Goal: Task Accomplishment & Management: Manage account settings

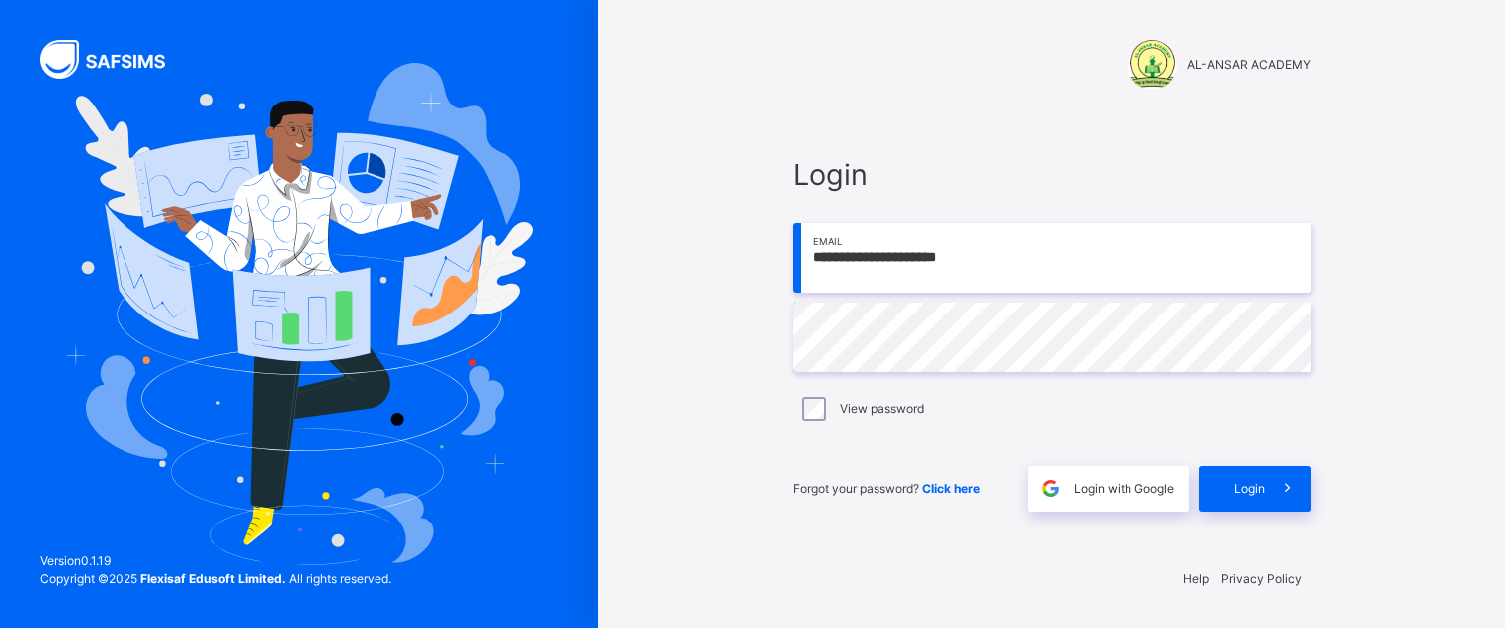
click at [953, 378] on div "**********" at bounding box center [1052, 332] width 518 height 358
click at [943, 252] on input "**********" at bounding box center [1052, 258] width 518 height 70
type input "**********"
click at [1252, 494] on span "Login" at bounding box center [1249, 489] width 31 height 18
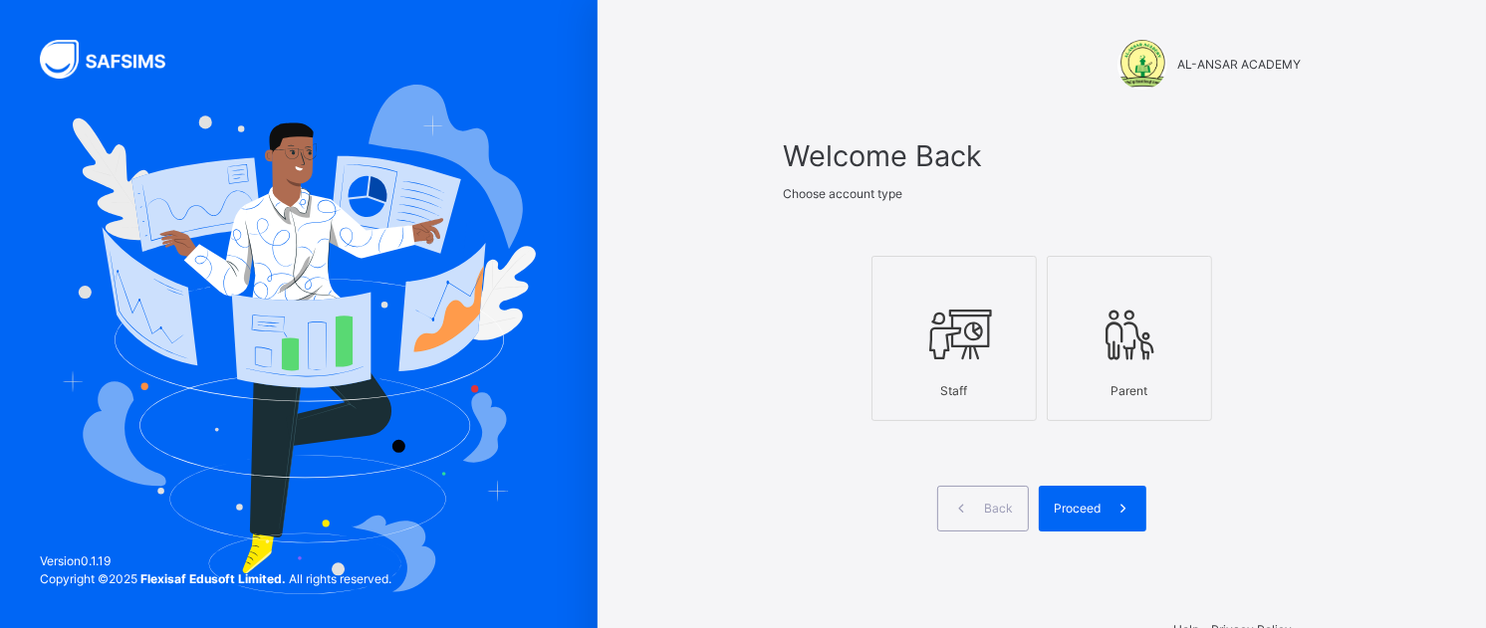
click at [989, 347] on icon at bounding box center [954, 335] width 70 height 75
click at [1100, 503] on span "Proceed" at bounding box center [1077, 509] width 47 height 18
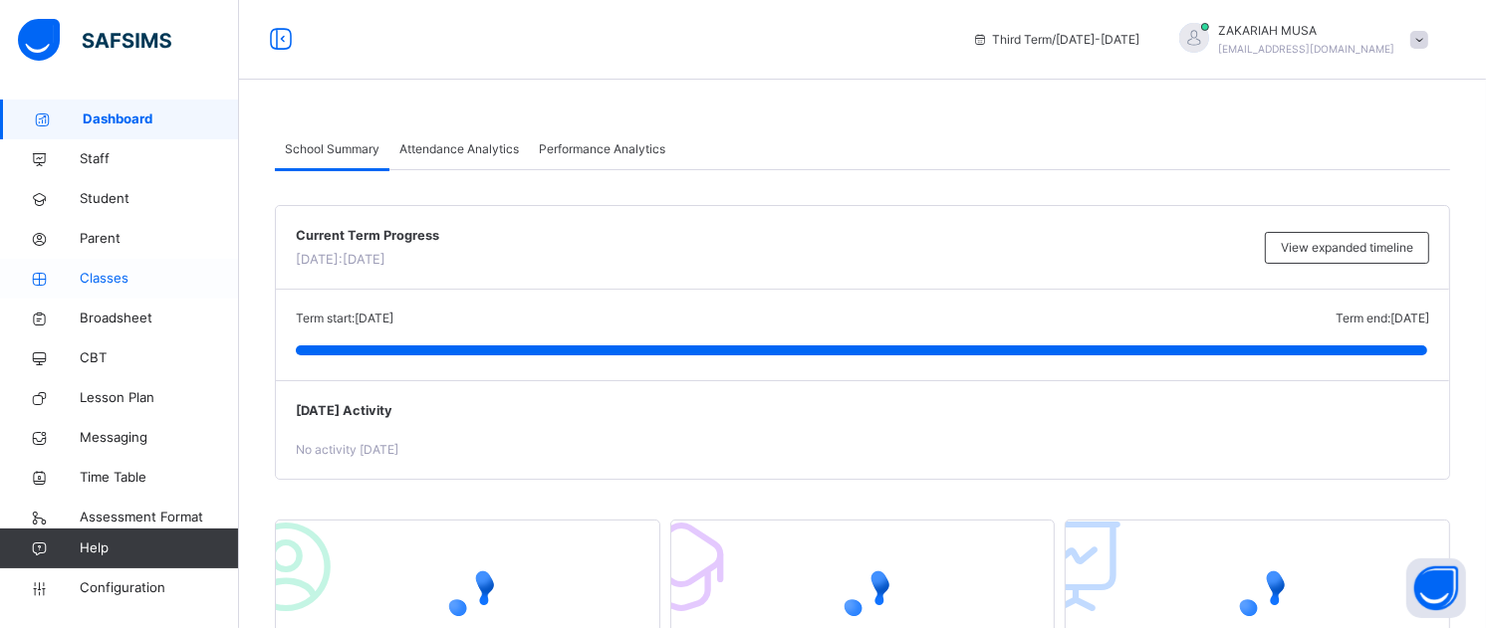
click at [121, 283] on span "Classes" at bounding box center [159, 279] width 159 height 20
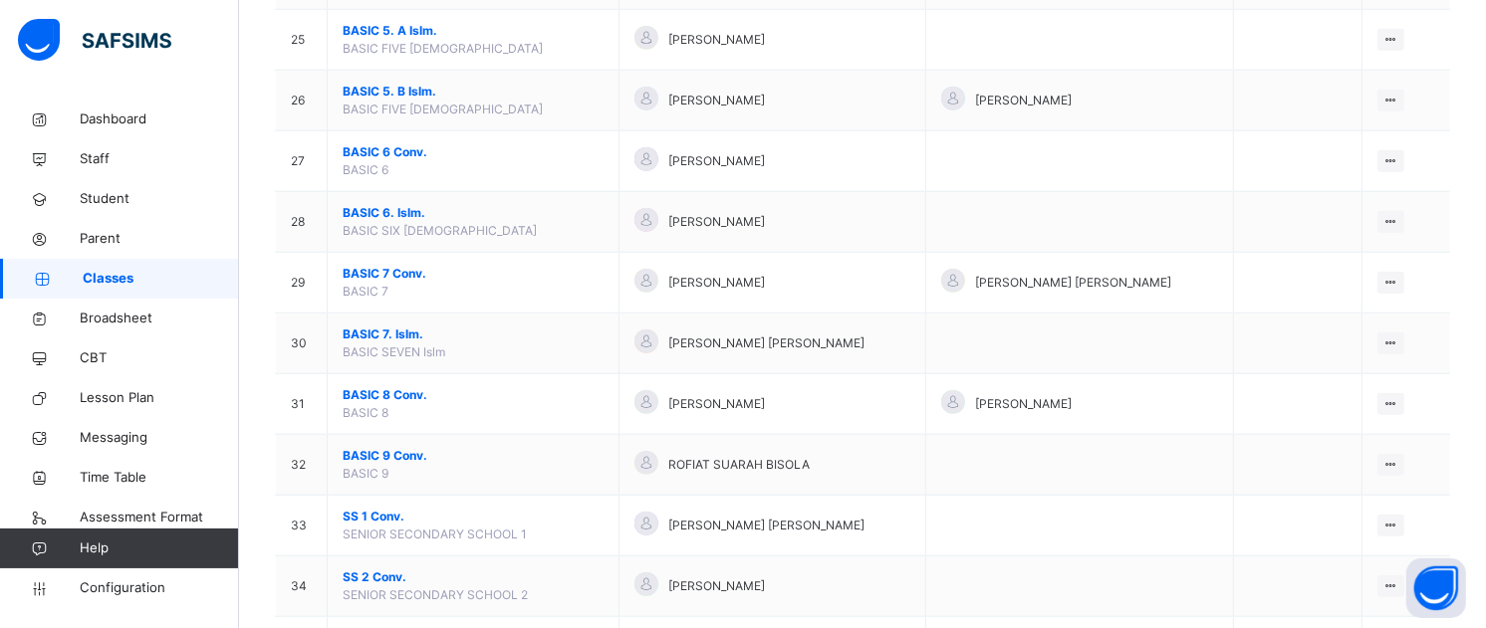
scroll to position [1695, 0]
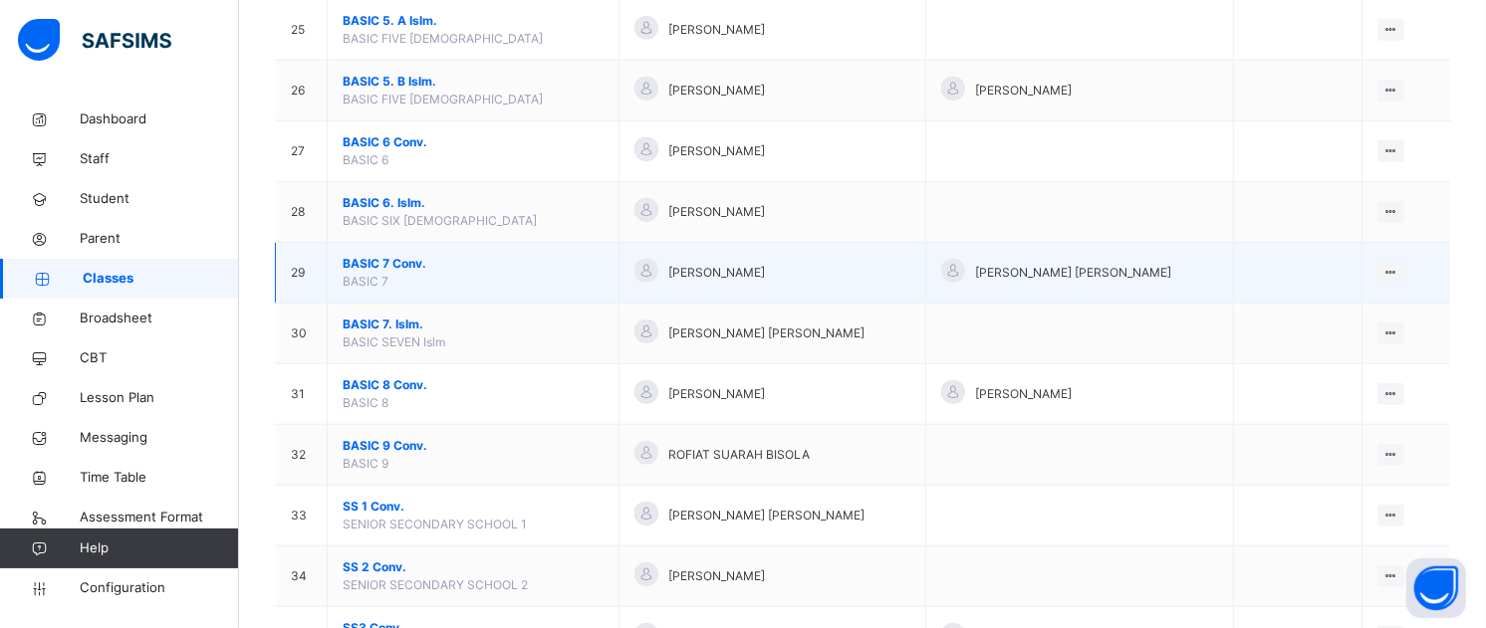
click at [440, 260] on span "BASIC 7 Conv." at bounding box center [473, 264] width 261 height 18
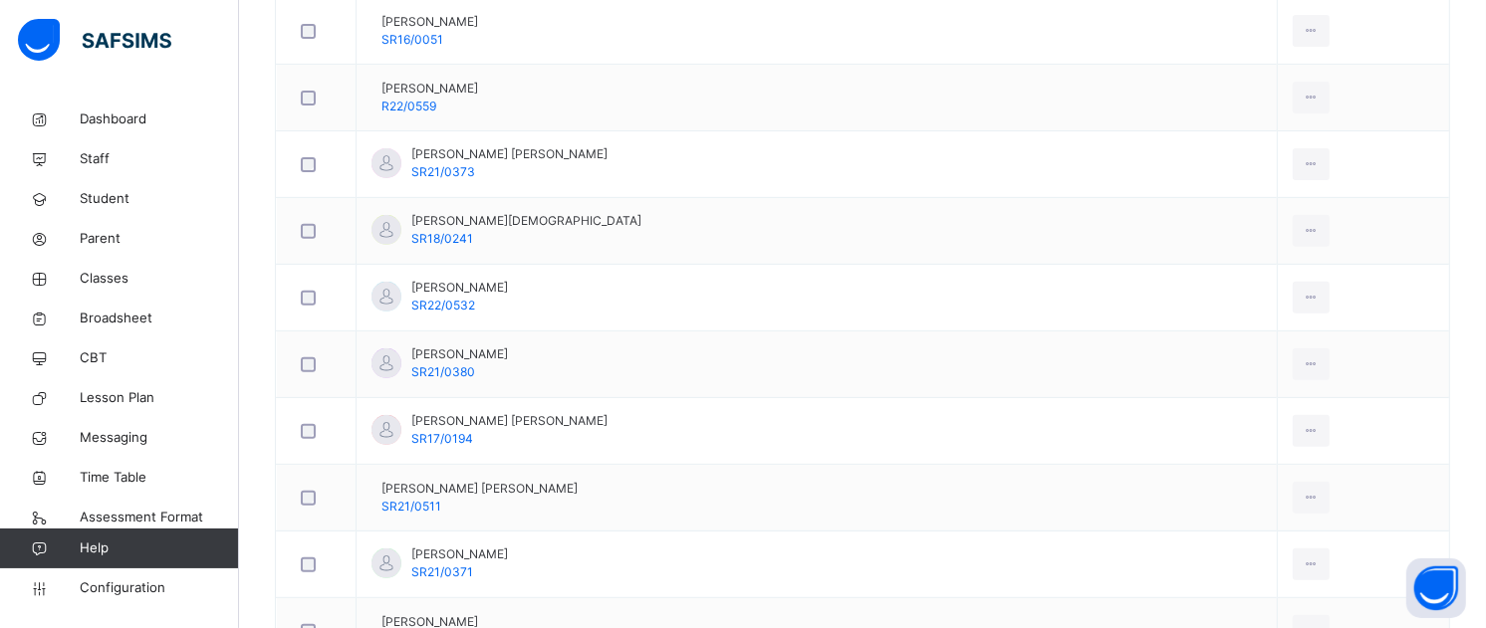
scroll to position [659, 0]
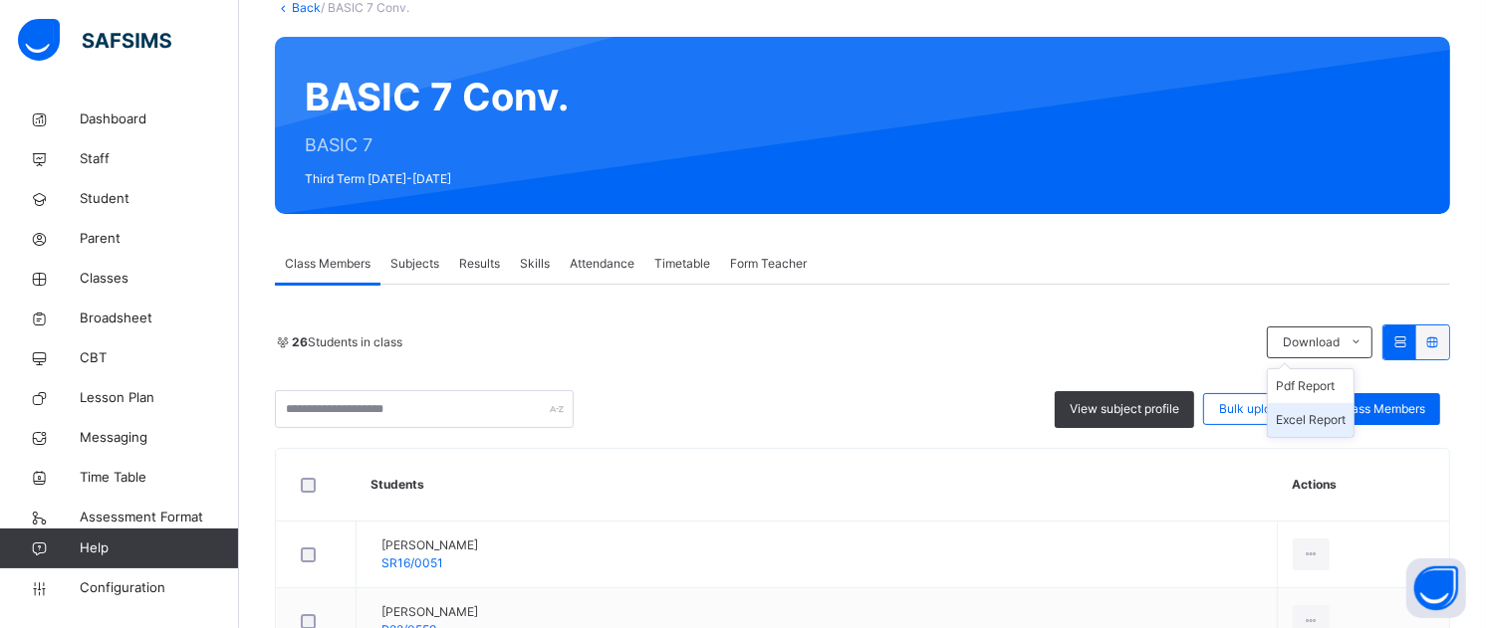
click at [1330, 420] on li "Excel Report" at bounding box center [1311, 420] width 86 height 34
click at [307, 8] on link "Back" at bounding box center [306, 7] width 29 height 15
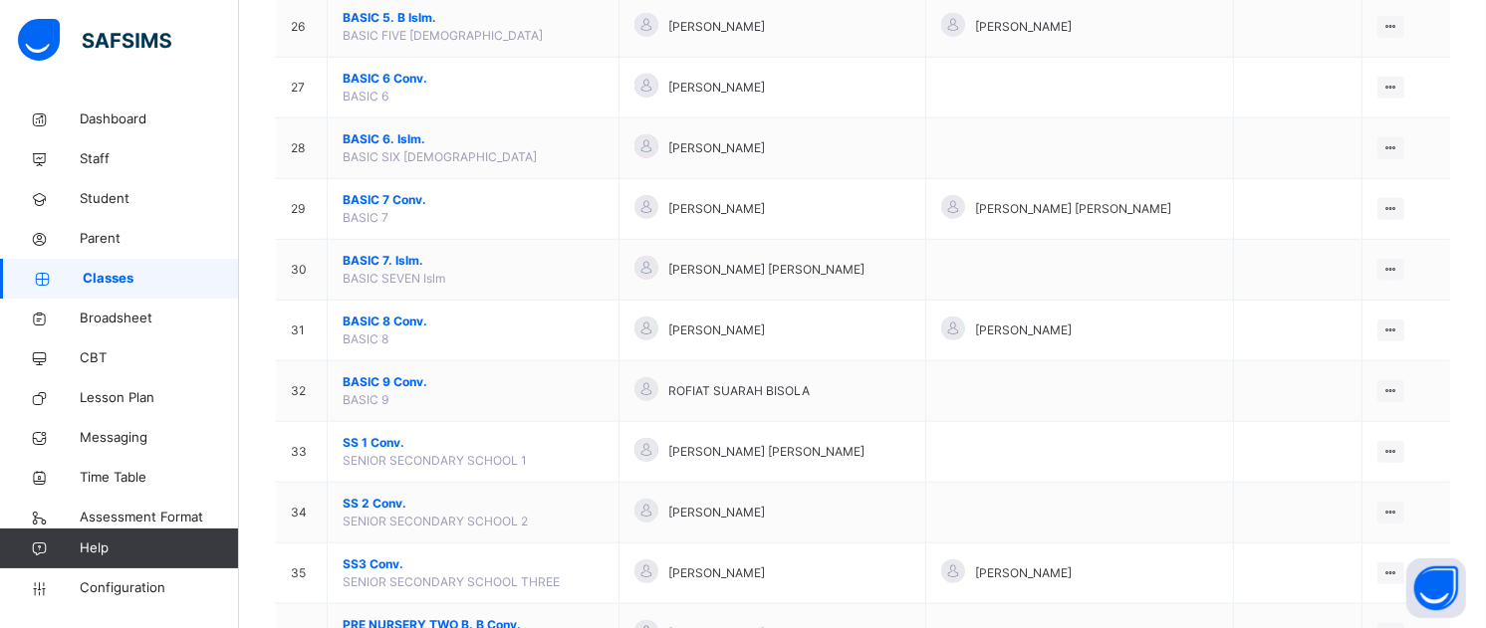
scroll to position [1764, 0]
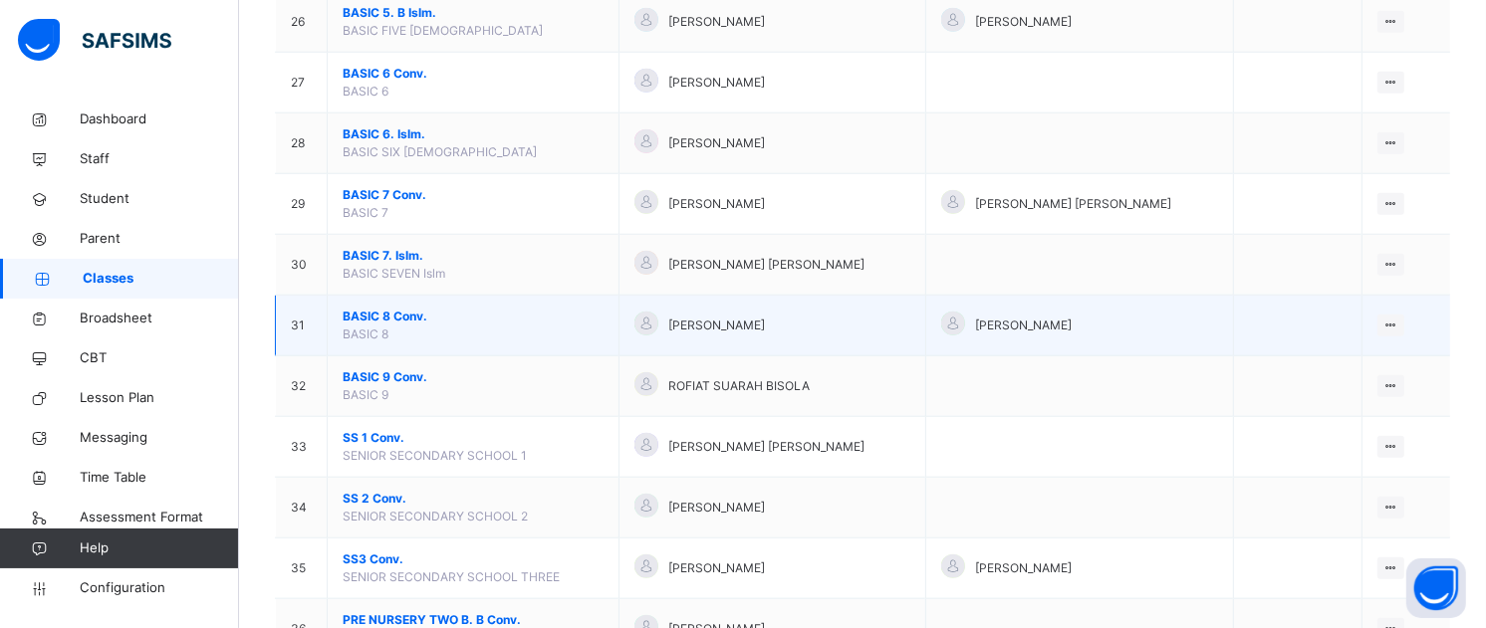
click at [370, 314] on span "BASIC 8 Conv." at bounding box center [473, 317] width 261 height 18
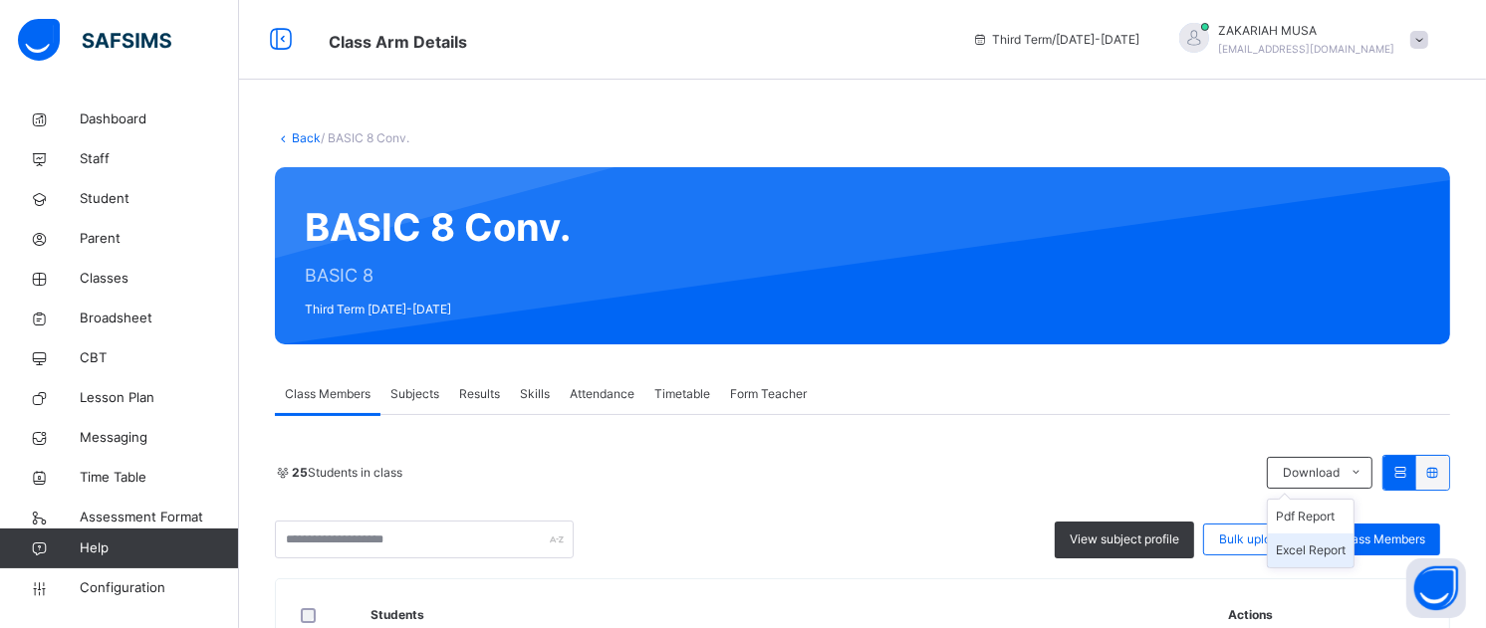
click at [1363, 465] on icon at bounding box center [1355, 473] width 15 height 16
click at [1321, 534] on li "Excel Report" at bounding box center [1311, 551] width 86 height 34
click at [1327, 534] on li "Excel Report" at bounding box center [1311, 551] width 86 height 34
click at [1363, 465] on icon at bounding box center [1355, 473] width 15 height 16
click at [1325, 534] on li "Excel Report" at bounding box center [1311, 551] width 86 height 34
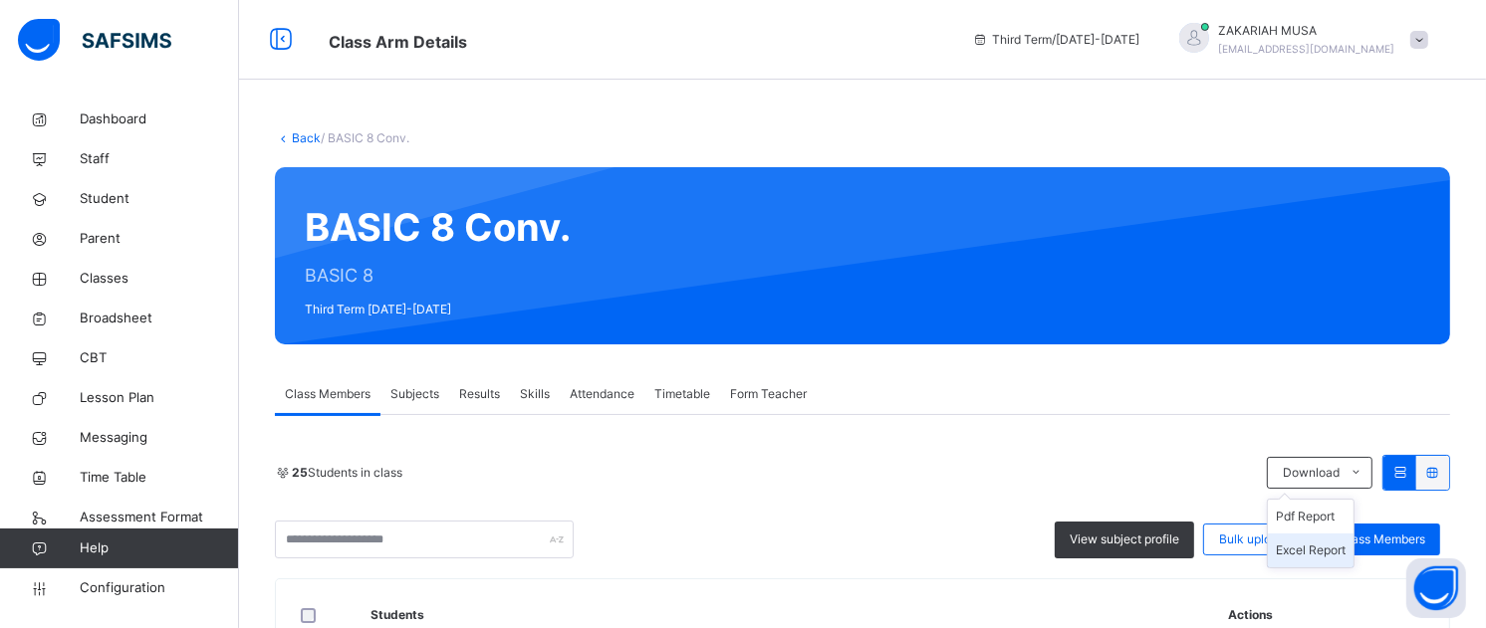
scroll to position [323, 0]
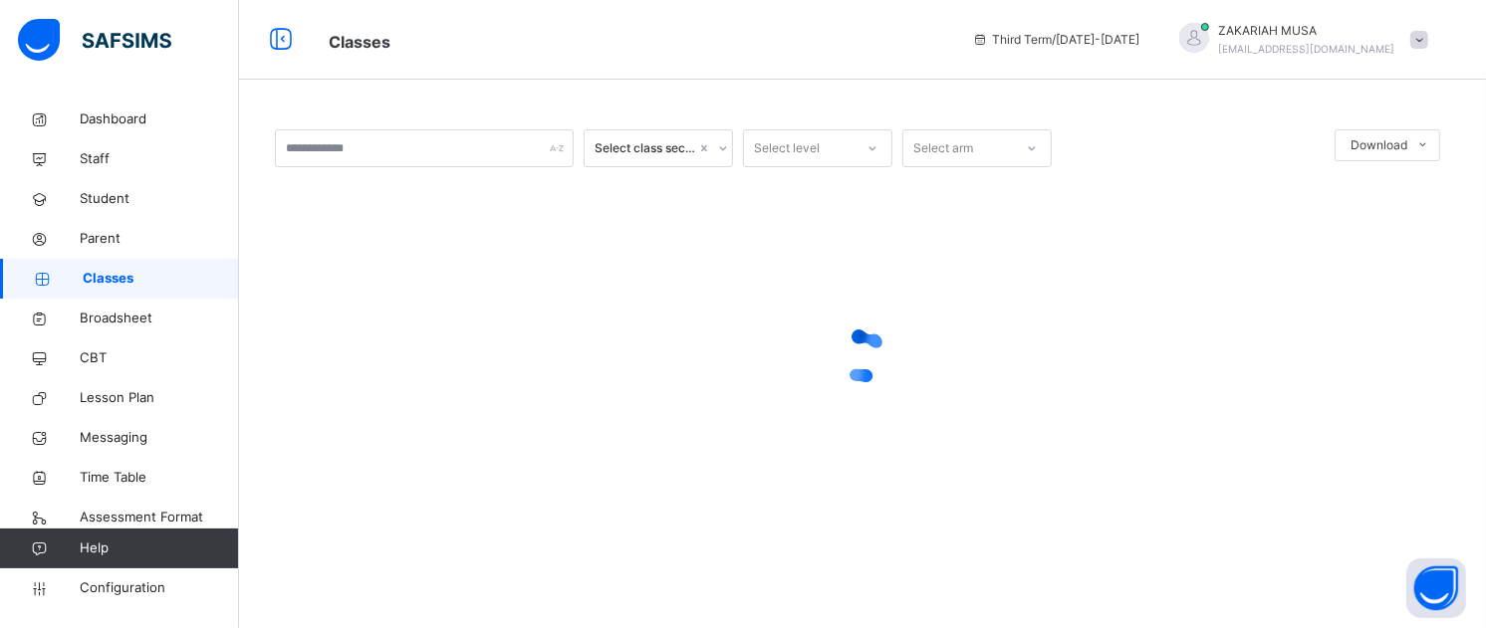
click at [848, 184] on div at bounding box center [862, 356] width 1175 height 378
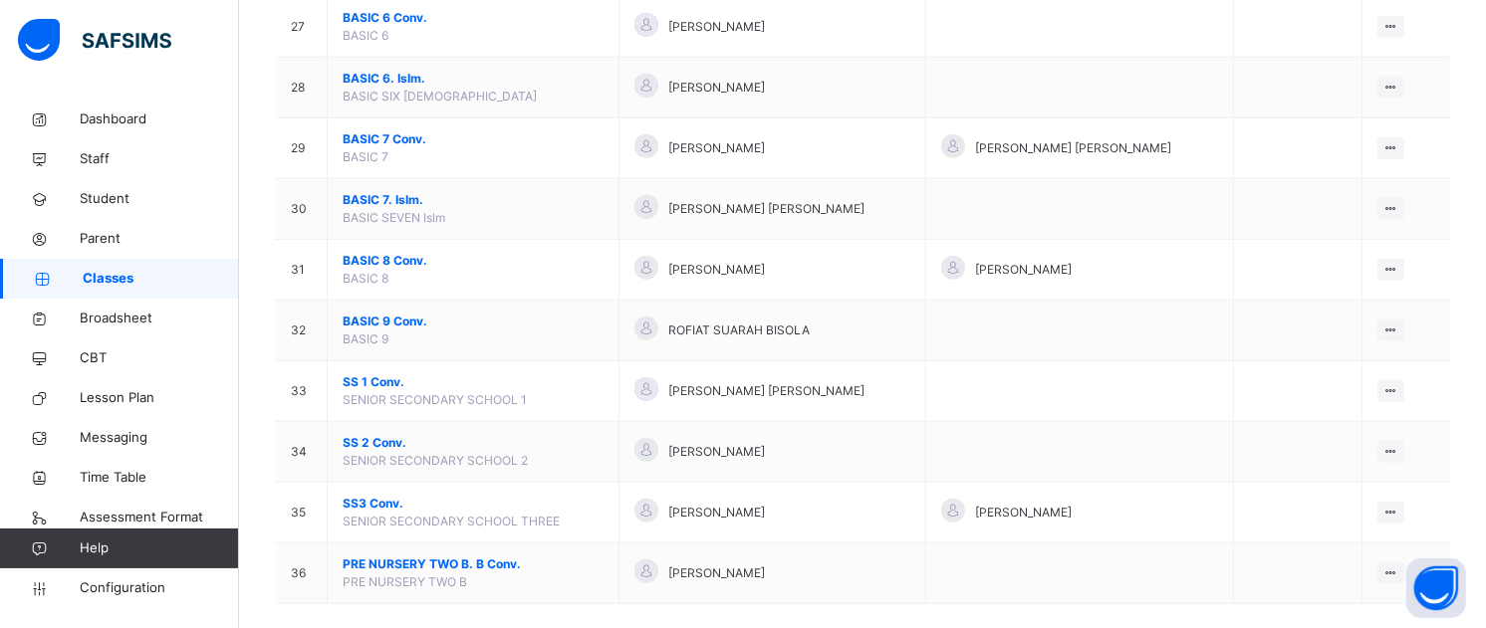
scroll to position [1833, 0]
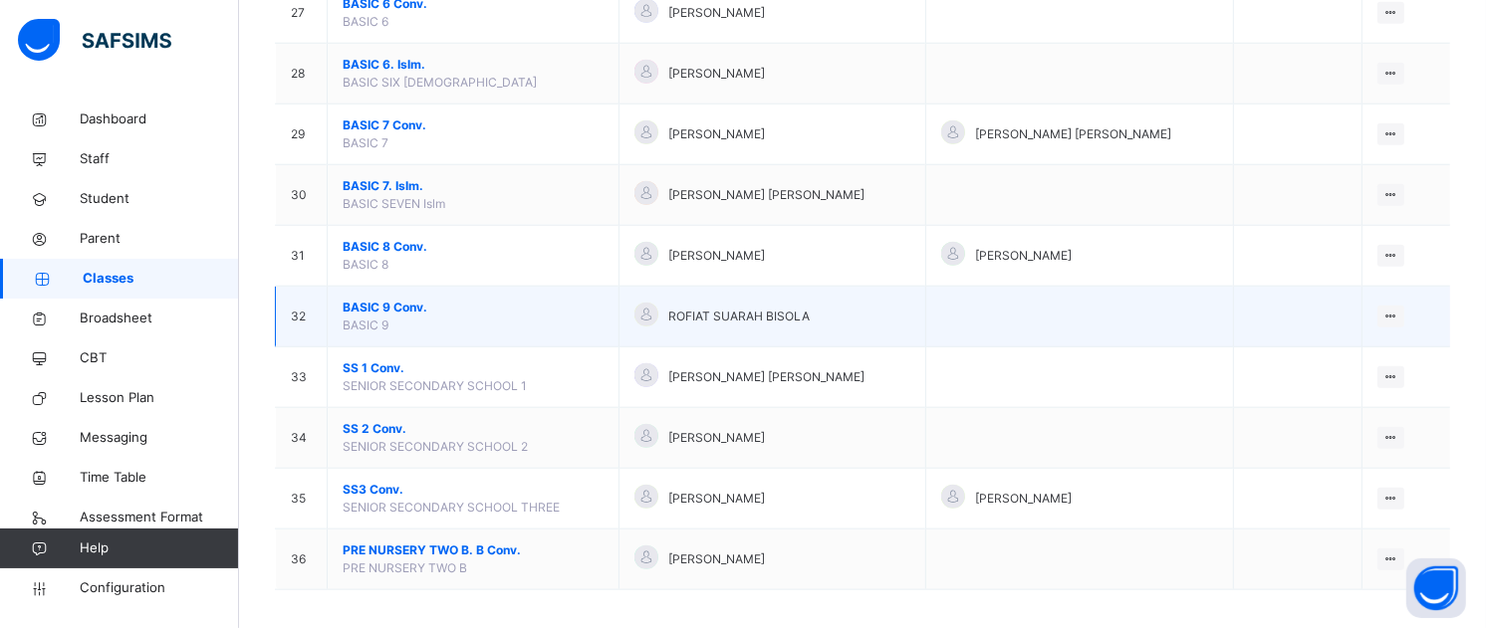
click at [388, 309] on span "BASIC 9 Conv." at bounding box center [473, 308] width 261 height 18
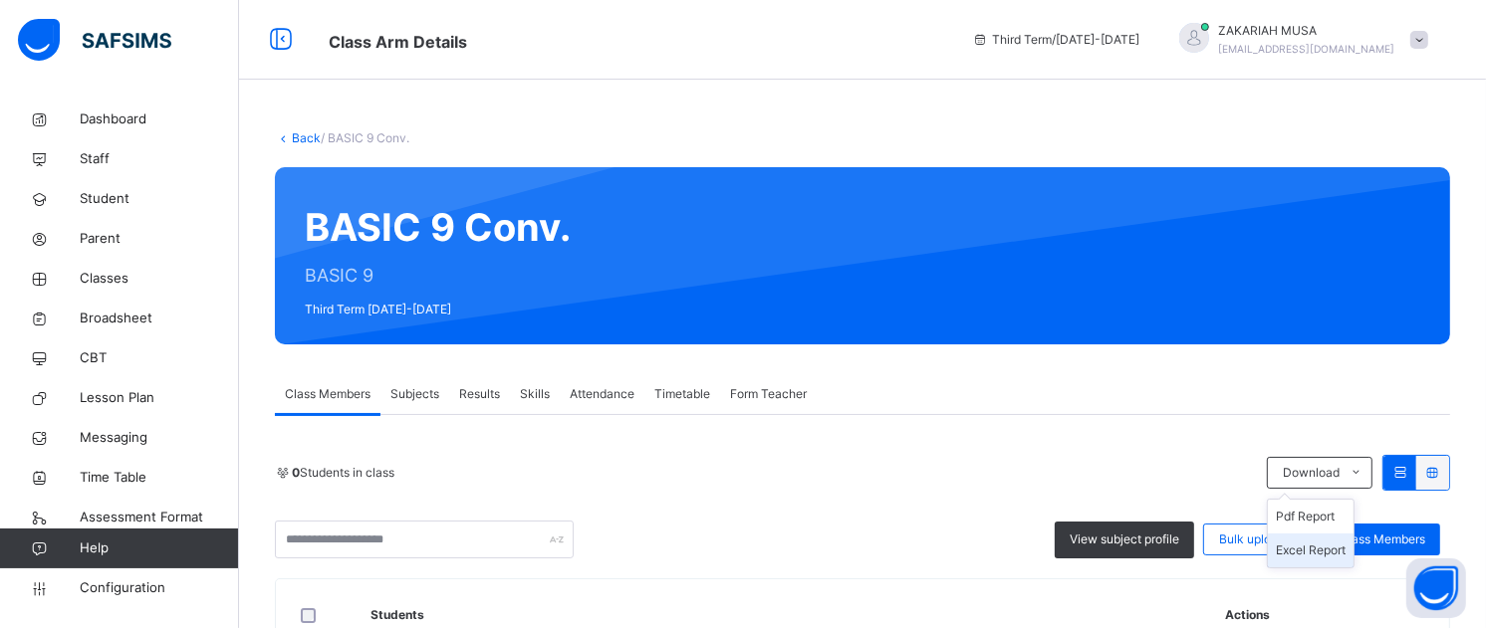
click at [1336, 543] on li "Excel Report" at bounding box center [1311, 551] width 86 height 34
click at [300, 141] on link "Back" at bounding box center [306, 137] width 29 height 15
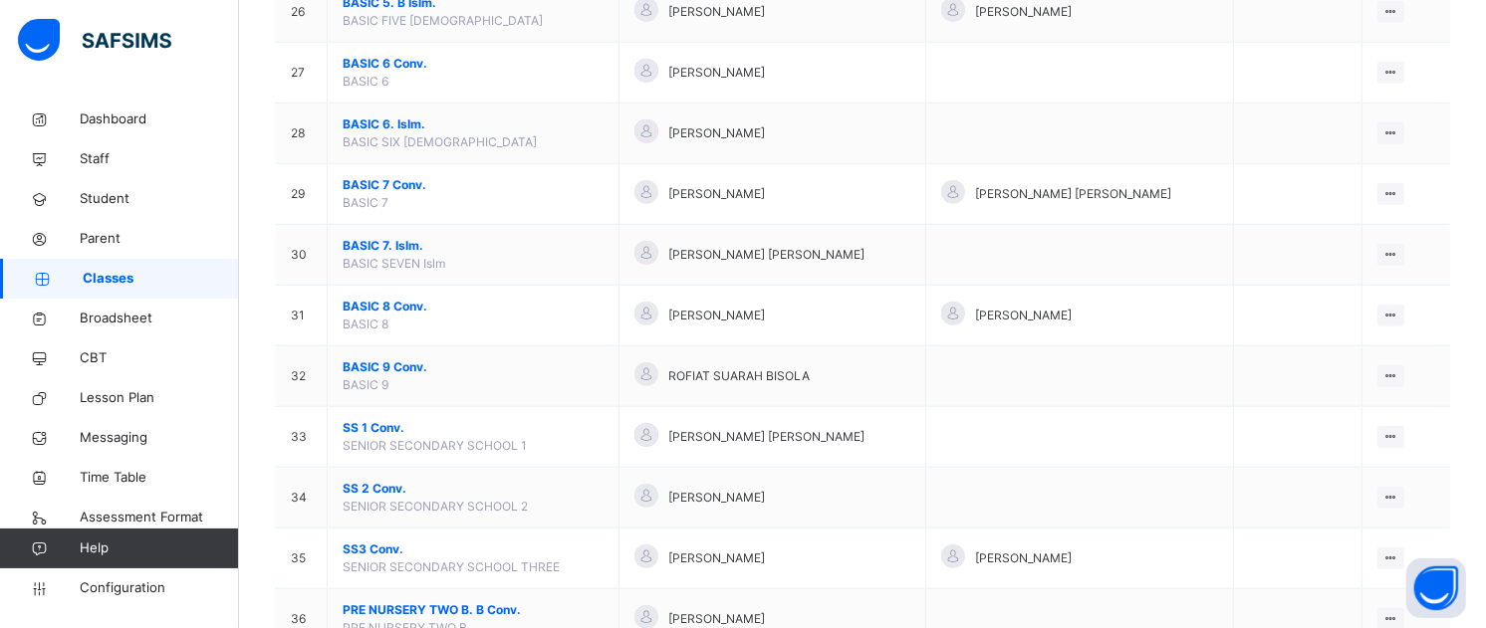
scroll to position [1847, 0]
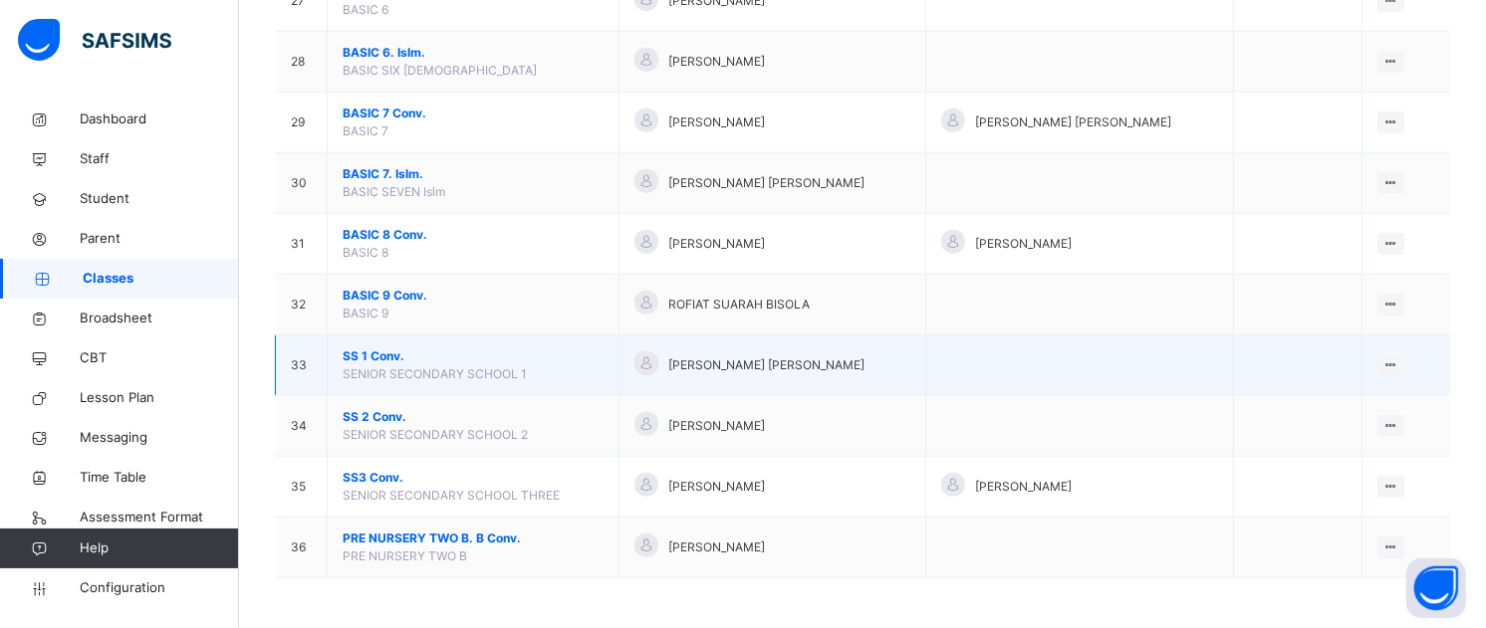
click at [366, 354] on span "SS 1 Conv." at bounding box center [473, 357] width 261 height 18
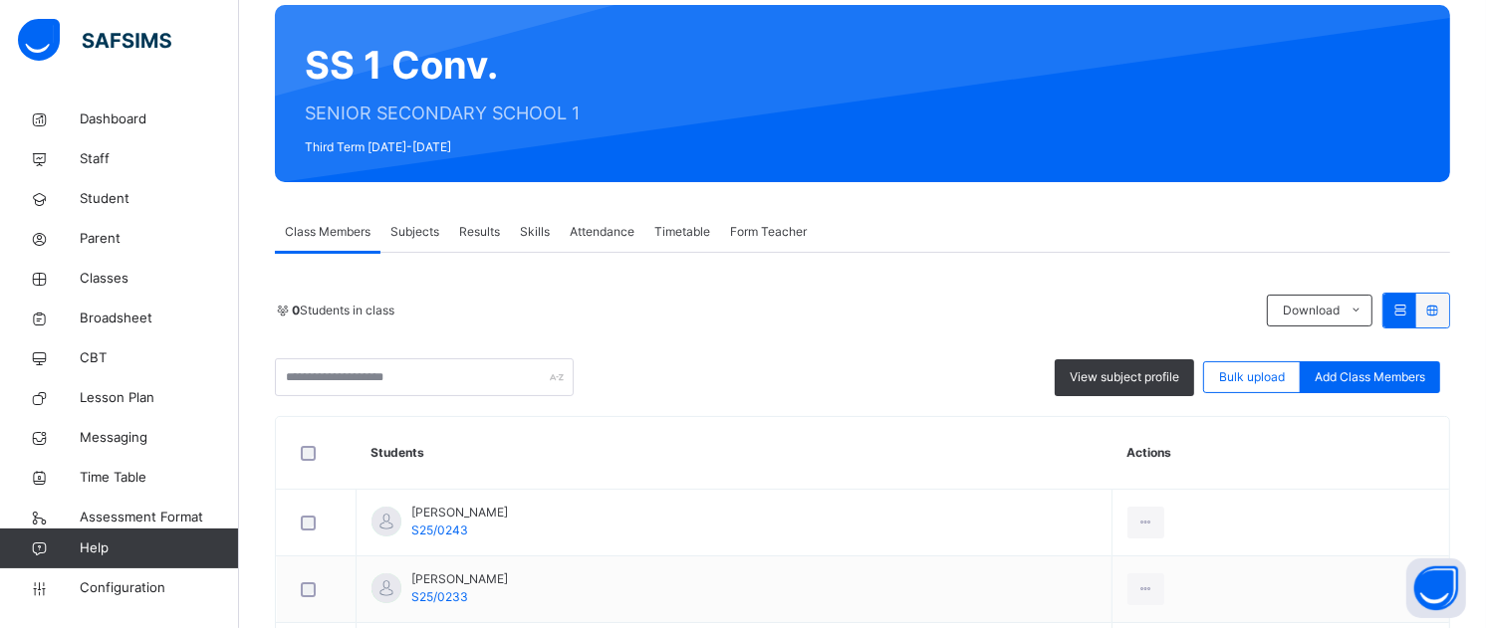
scroll to position [167, 0]
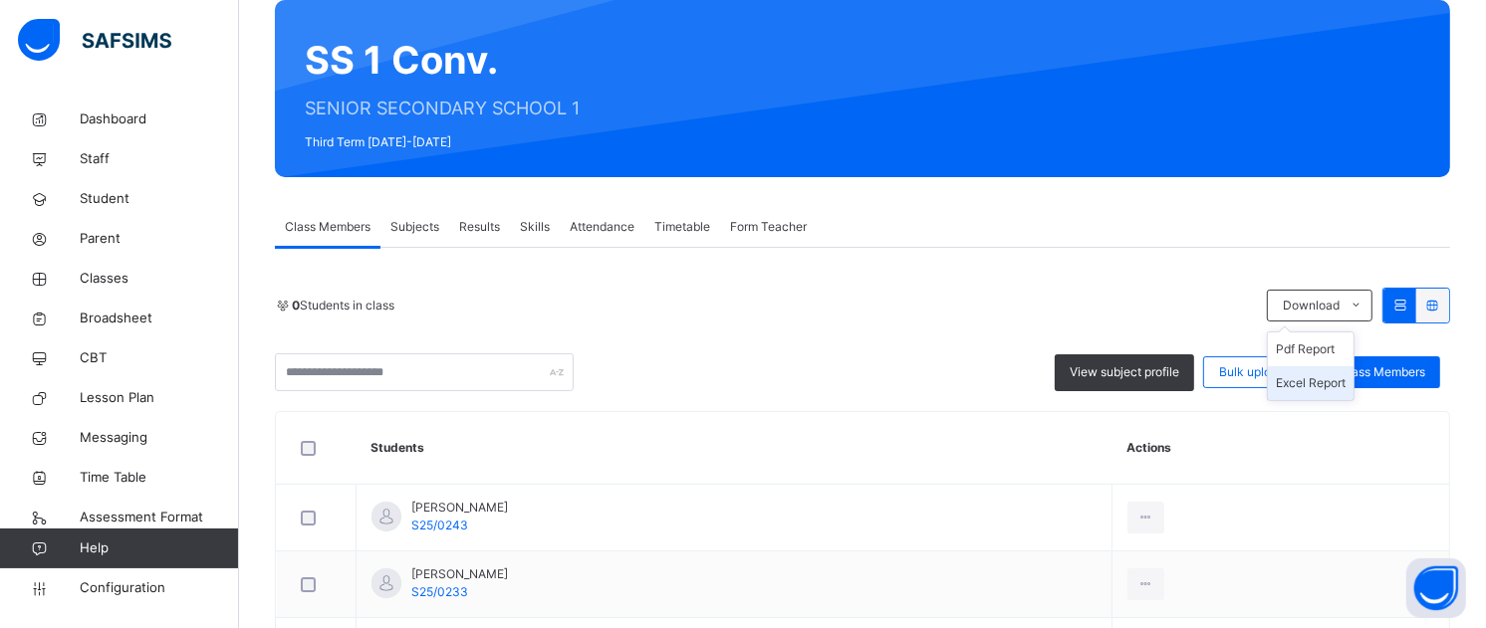
click at [1347, 379] on li "Excel Report" at bounding box center [1311, 383] width 86 height 34
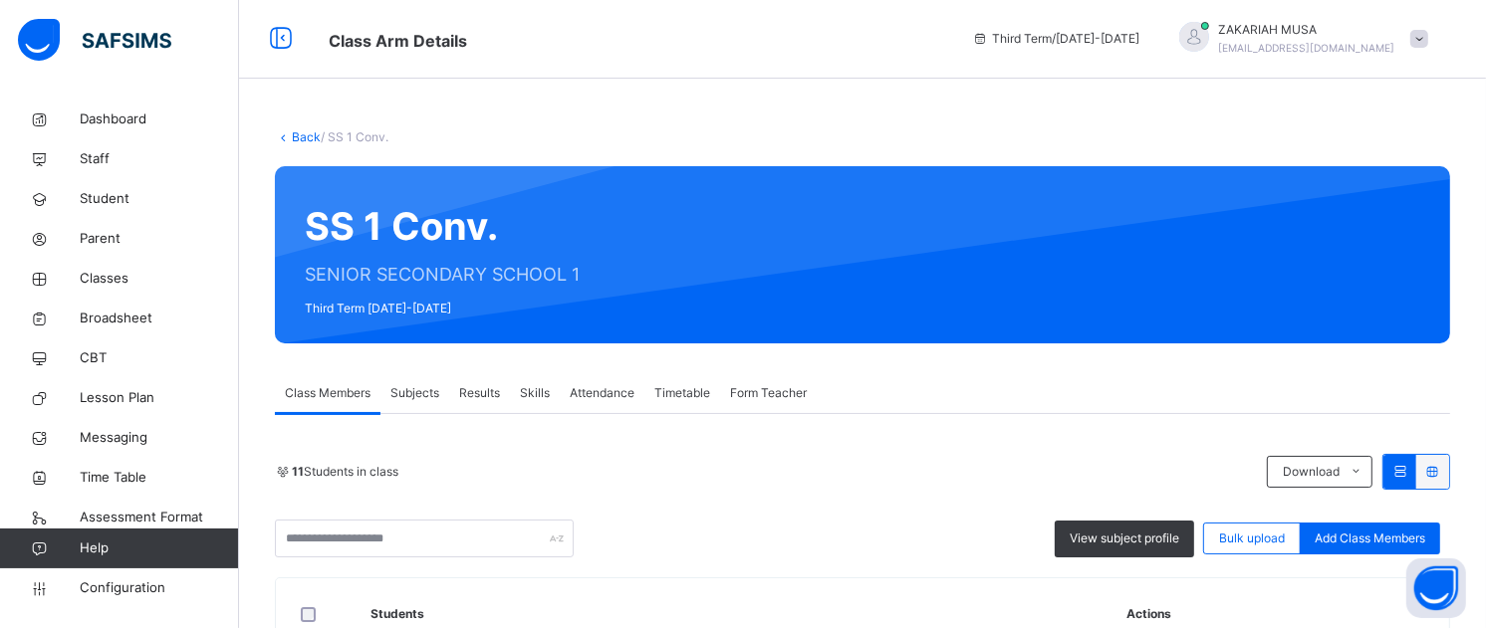
scroll to position [0, 0]
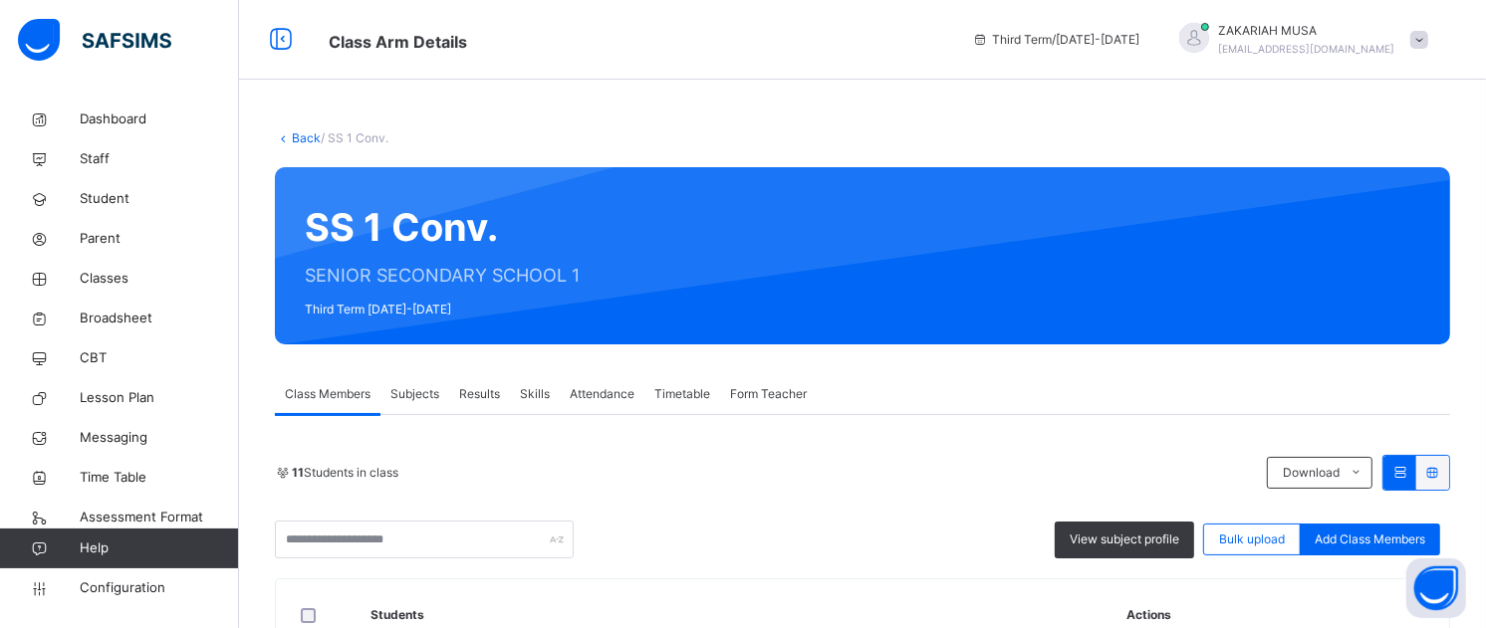
click at [297, 135] on link "Back" at bounding box center [306, 137] width 29 height 15
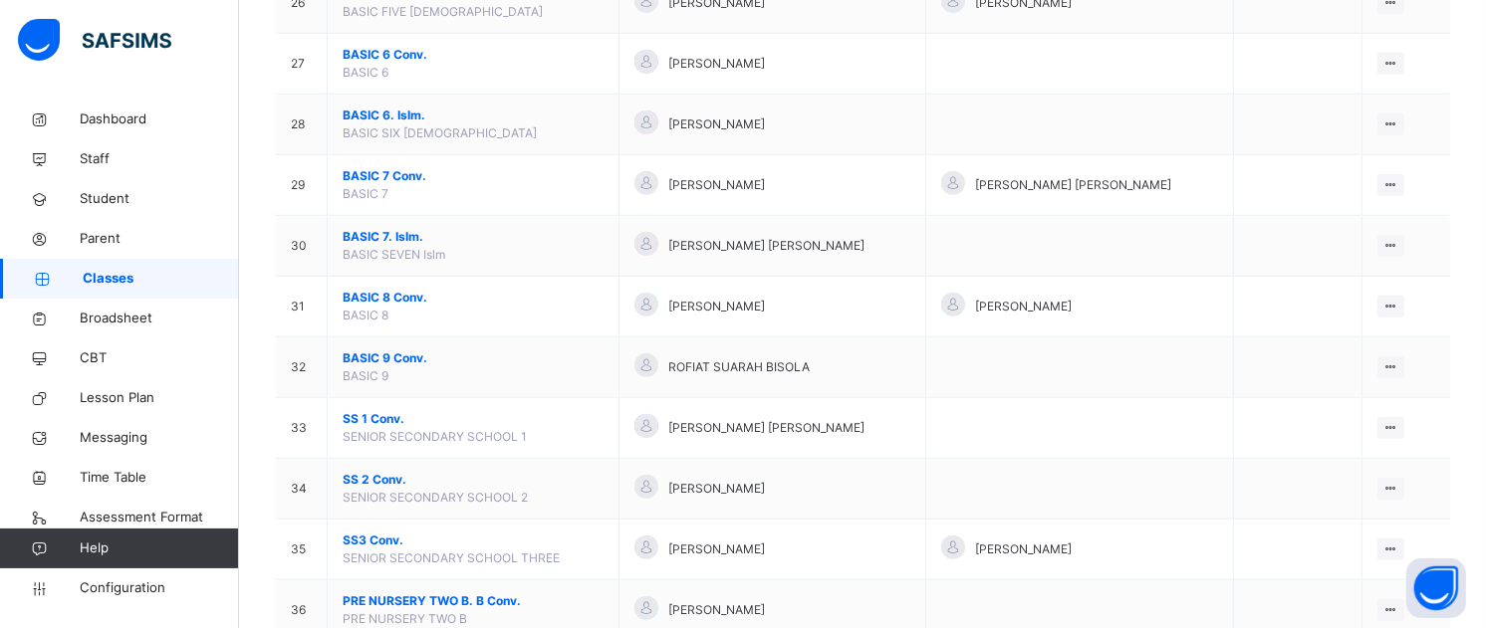
scroll to position [1797, 0]
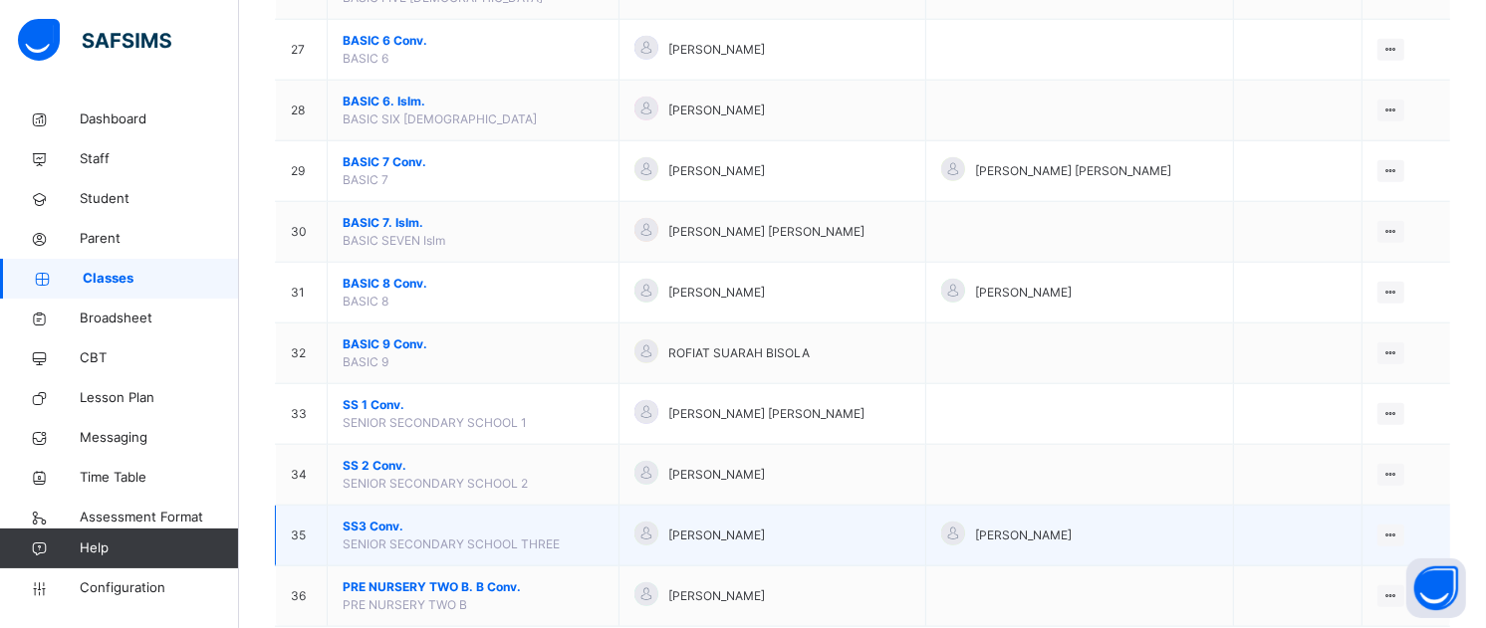
click at [371, 530] on span "SS3 Conv." at bounding box center [473, 527] width 261 height 18
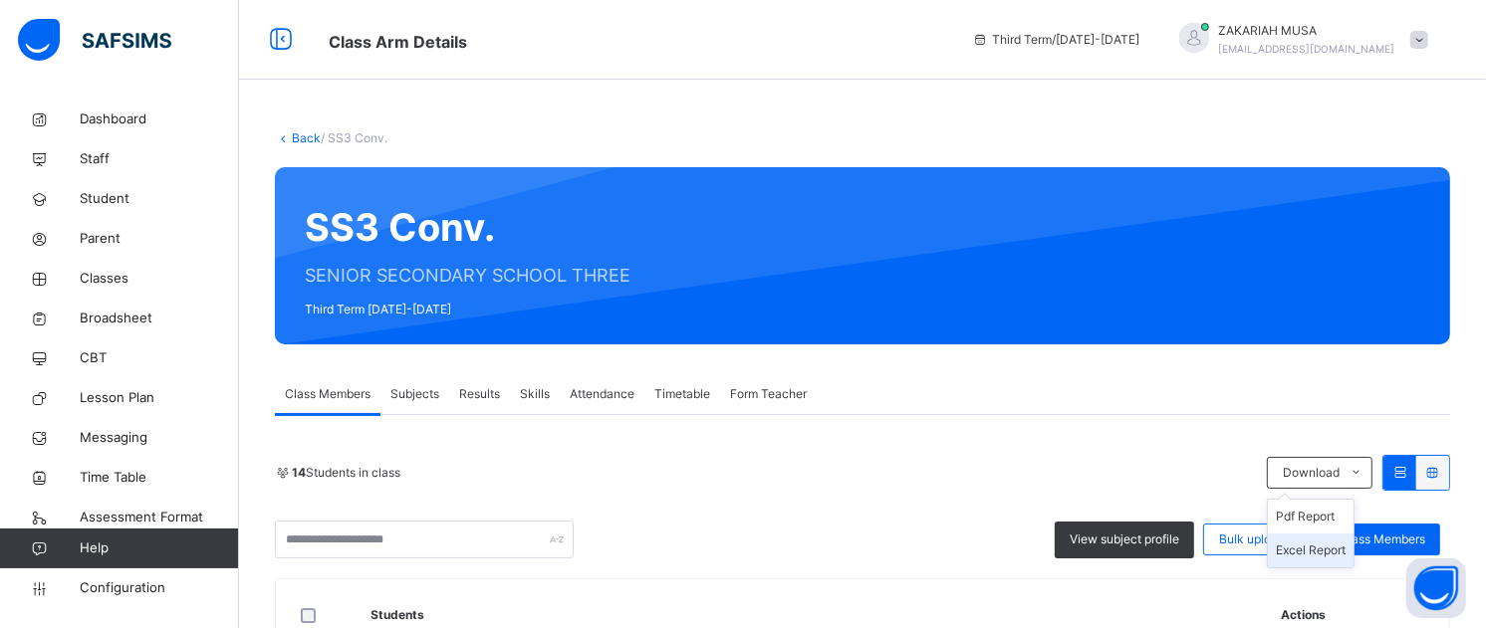
click at [1328, 551] on li "Excel Report" at bounding box center [1311, 551] width 86 height 34
click at [296, 139] on link "Back" at bounding box center [306, 137] width 29 height 15
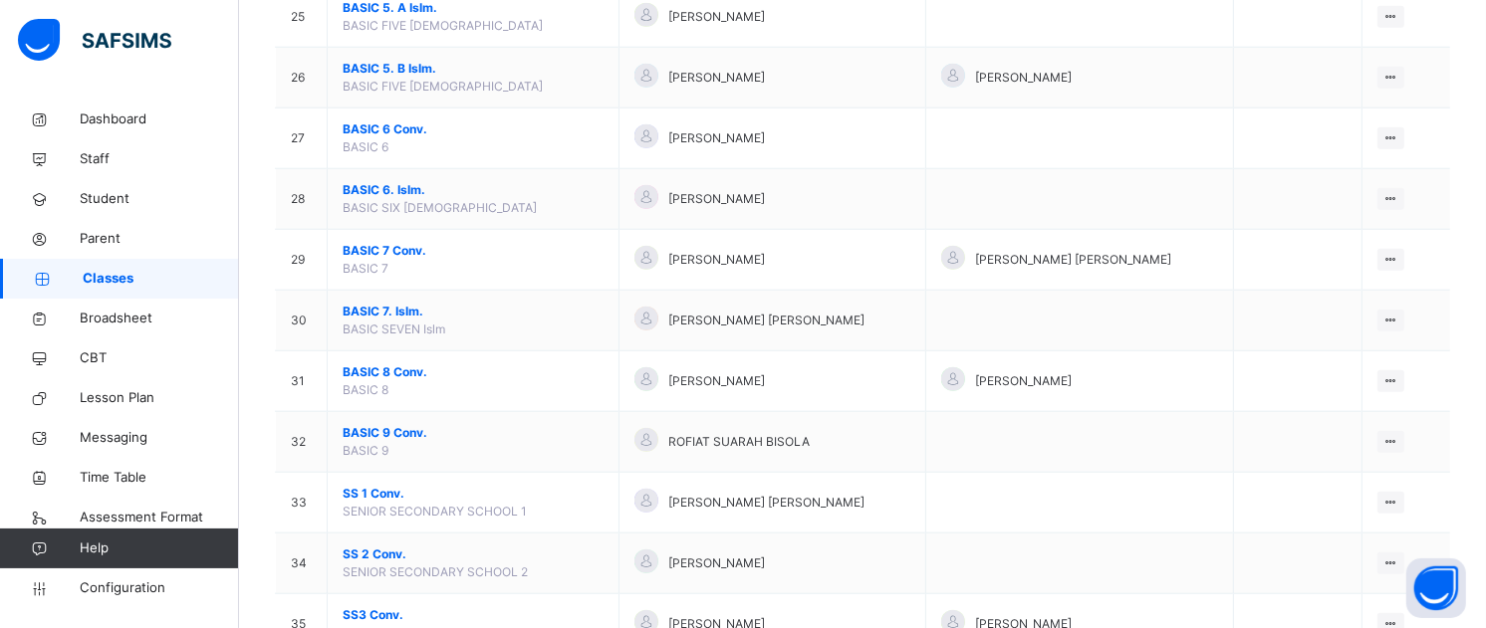
scroll to position [1833, 0]
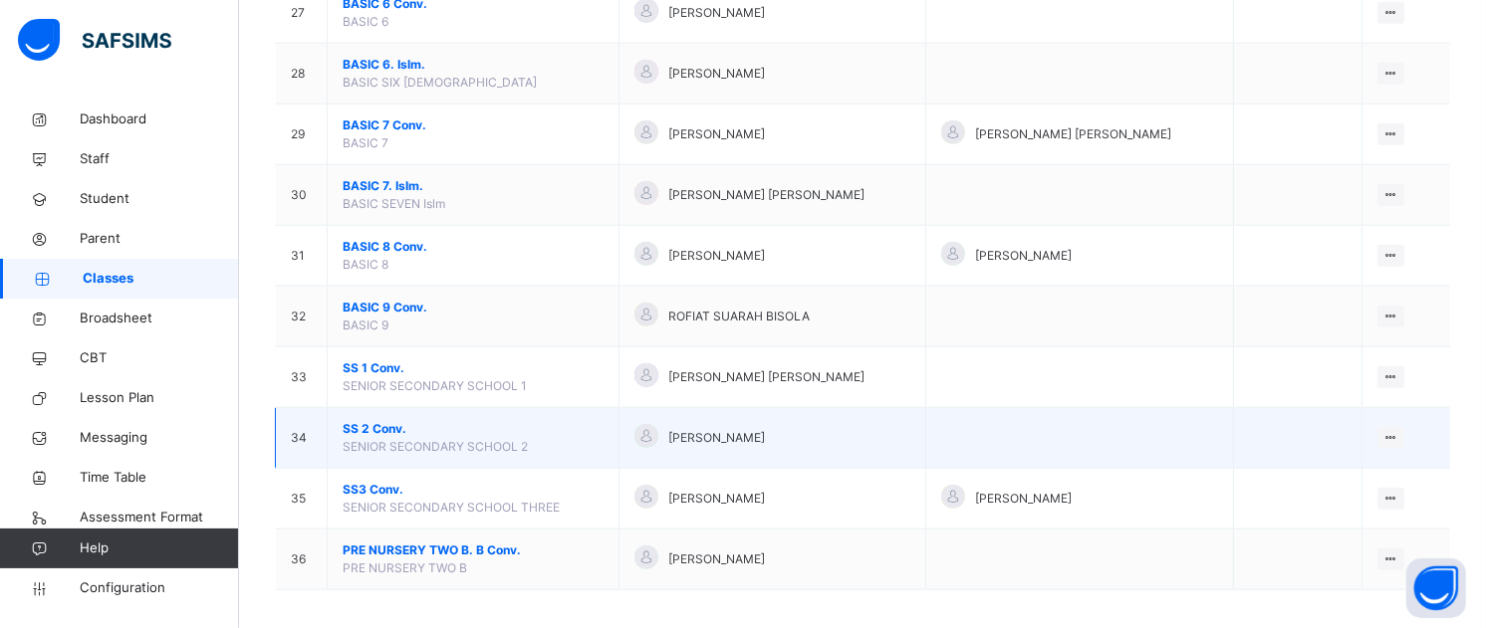
click at [399, 428] on span "SS 2 Conv." at bounding box center [473, 429] width 261 height 18
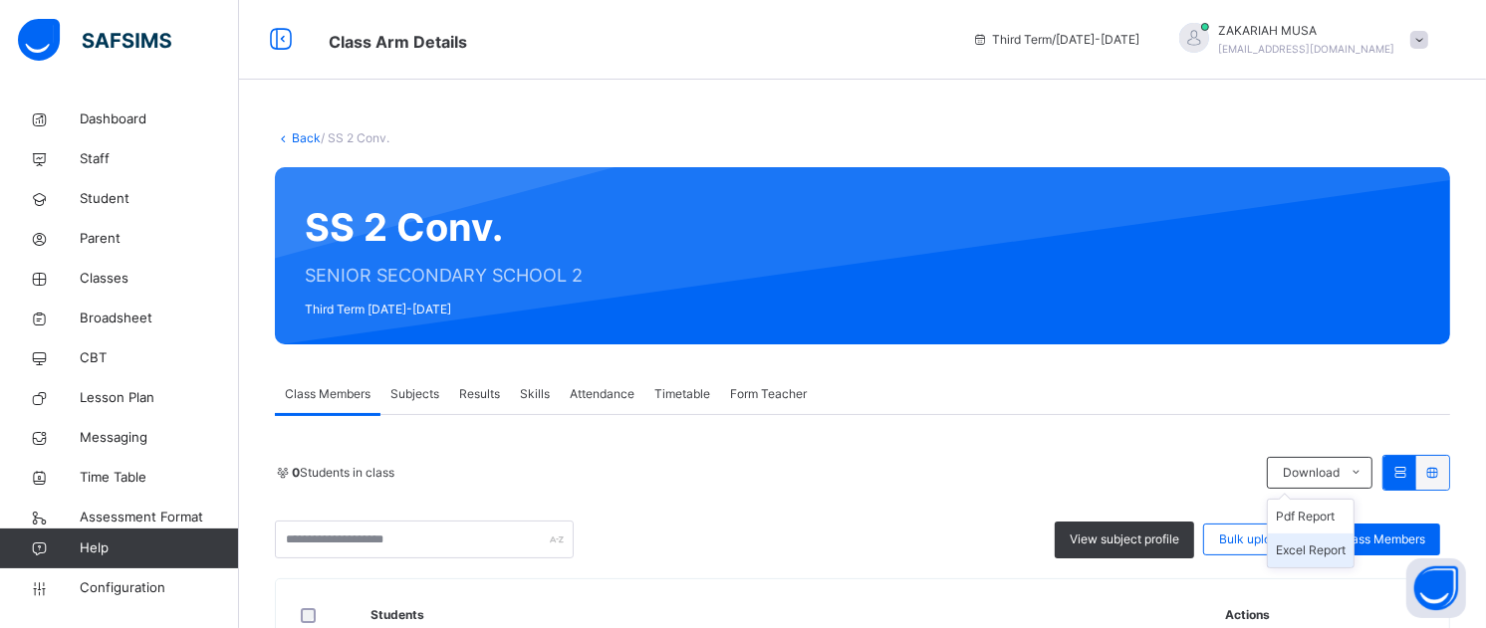
click at [1328, 553] on li "Excel Report" at bounding box center [1311, 551] width 86 height 34
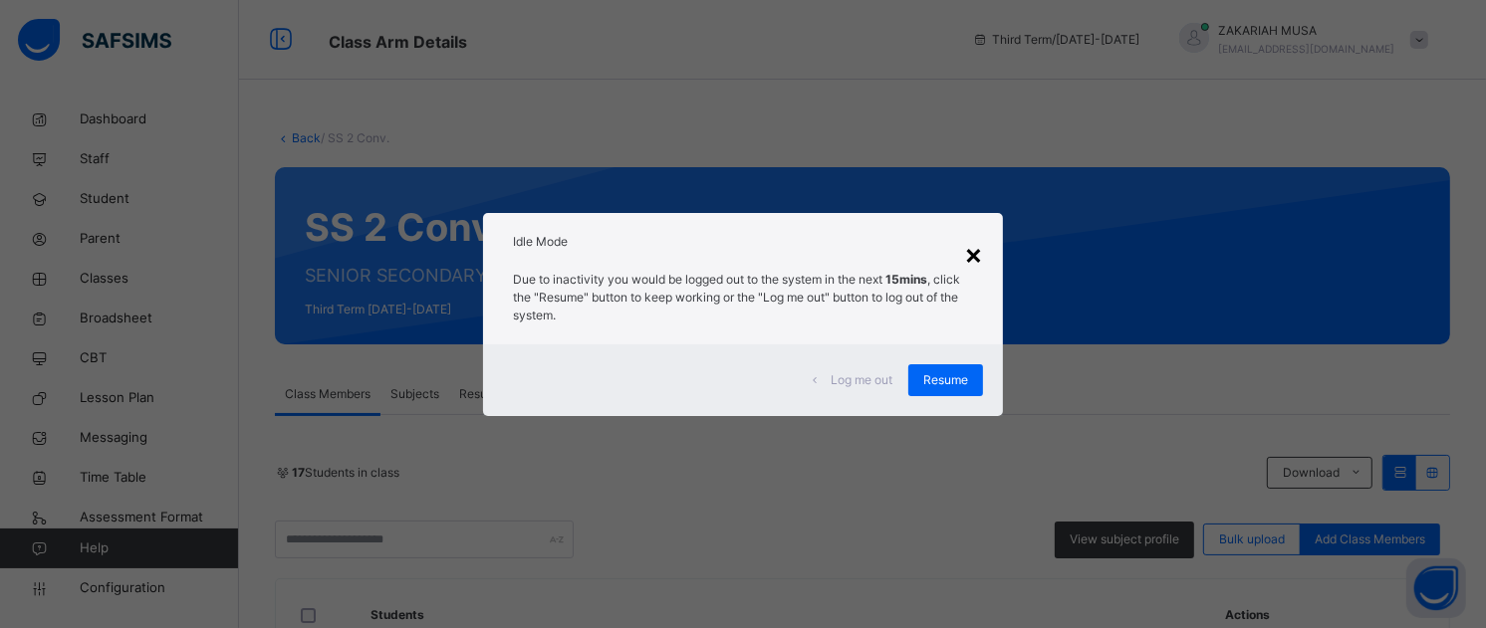
click at [976, 252] on div "×" at bounding box center [973, 254] width 19 height 42
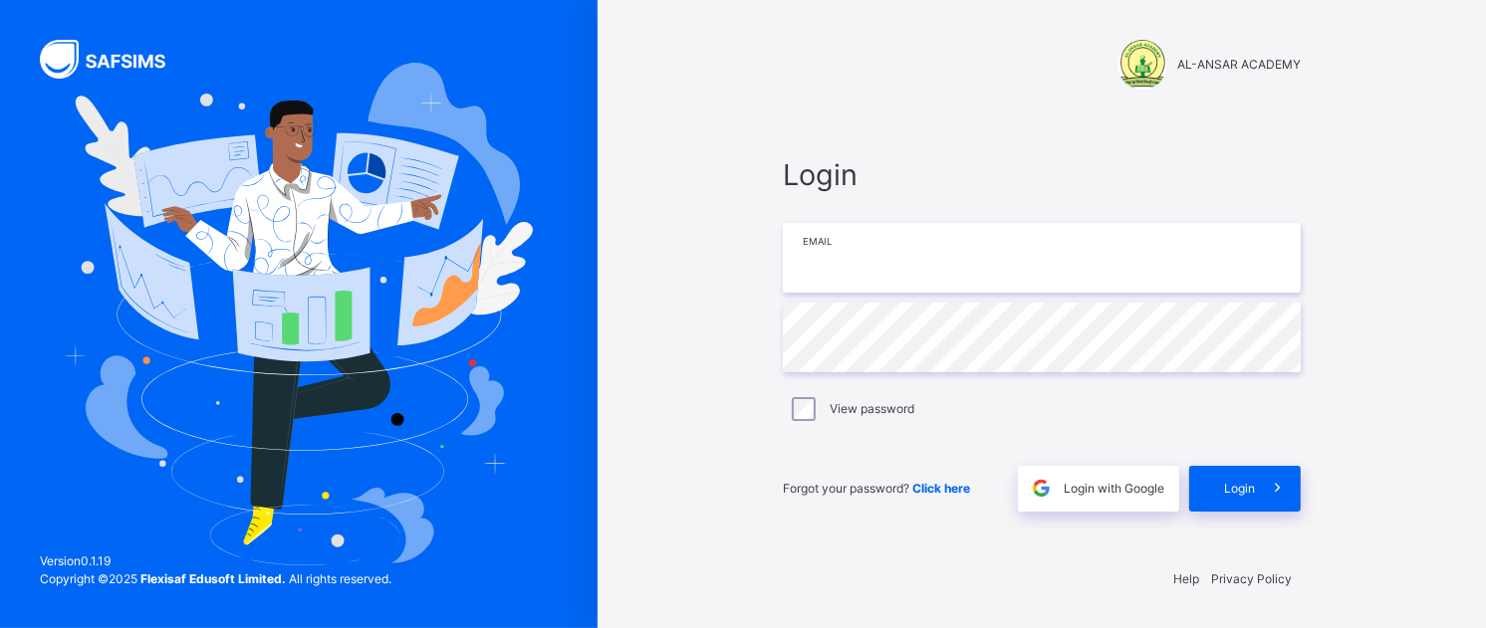
type input "**********"
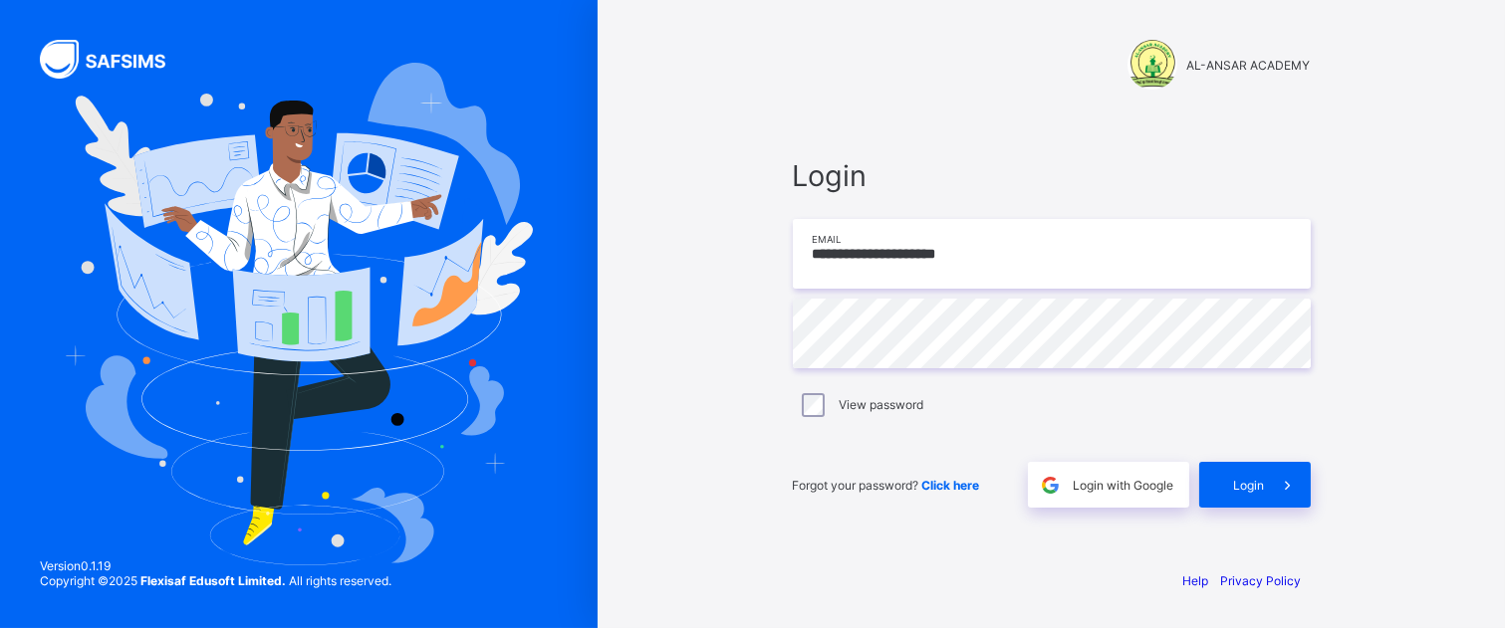
click at [976, 274] on input "**********" at bounding box center [1052, 254] width 518 height 70
click at [946, 267] on input "**********" at bounding box center [1052, 254] width 518 height 70
type input "**********"
click at [1235, 484] on span "Login" at bounding box center [1249, 485] width 31 height 15
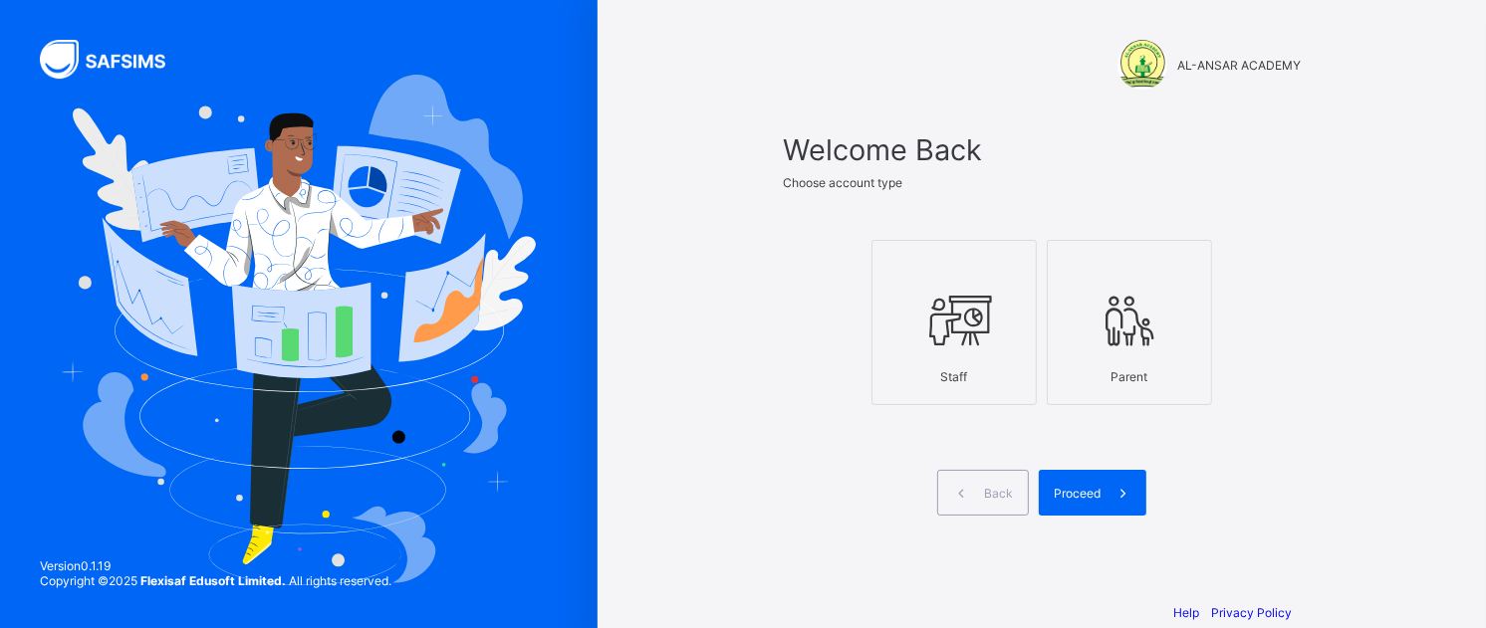
click at [973, 327] on icon at bounding box center [954, 321] width 70 height 60
click at [1123, 503] on icon at bounding box center [1122, 493] width 21 height 19
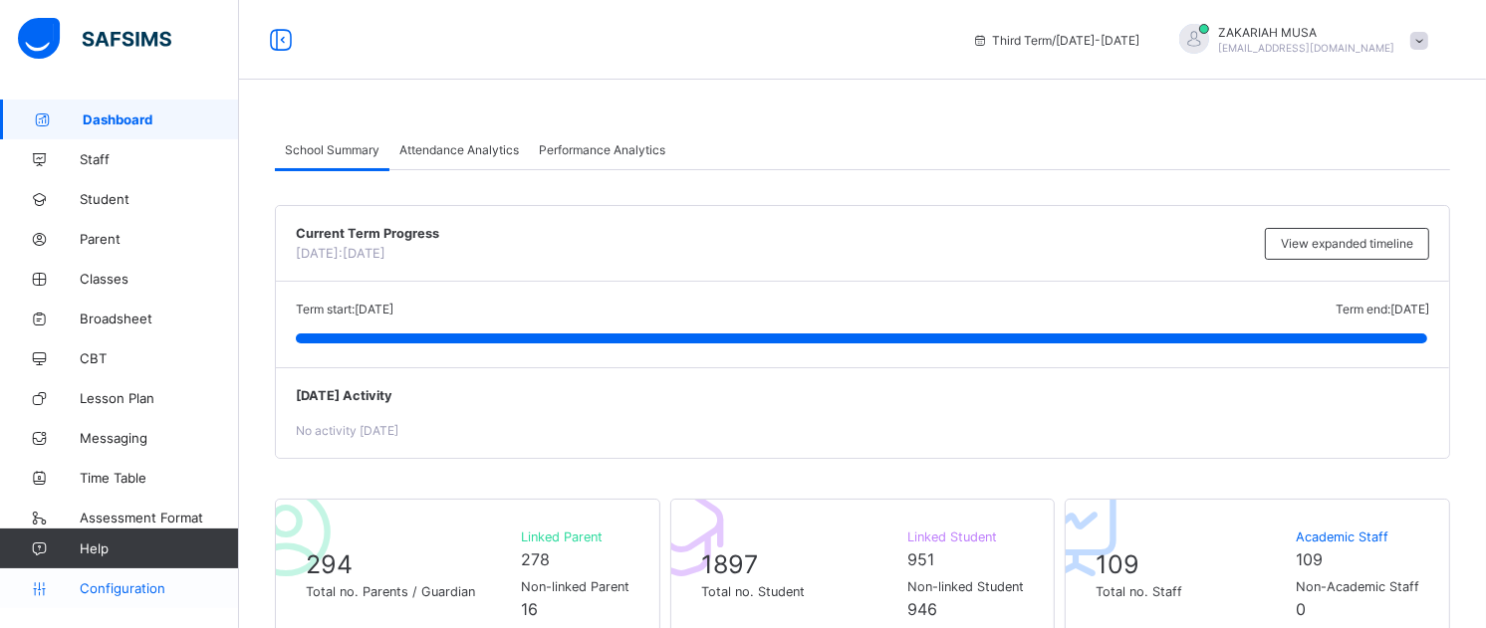
click at [117, 590] on span "Configuration" at bounding box center [159, 589] width 158 height 16
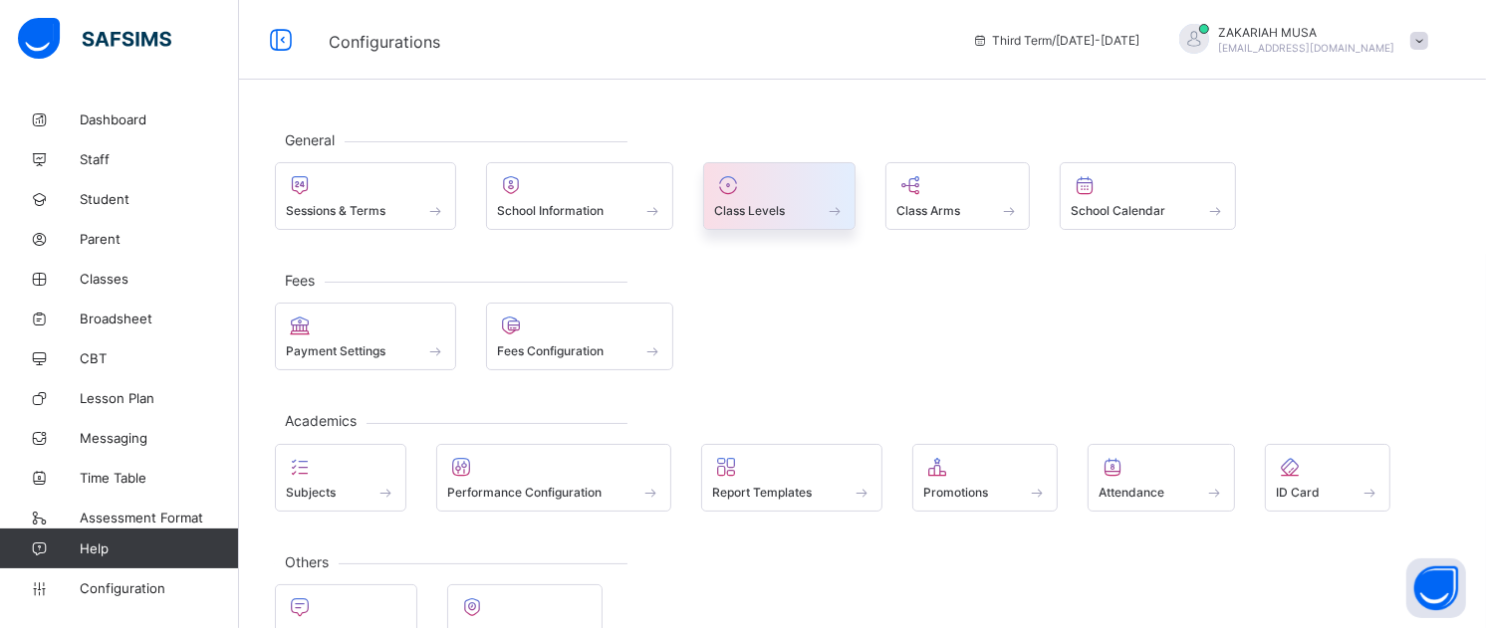
click at [819, 219] on div "Class Levels" at bounding box center [779, 210] width 130 height 17
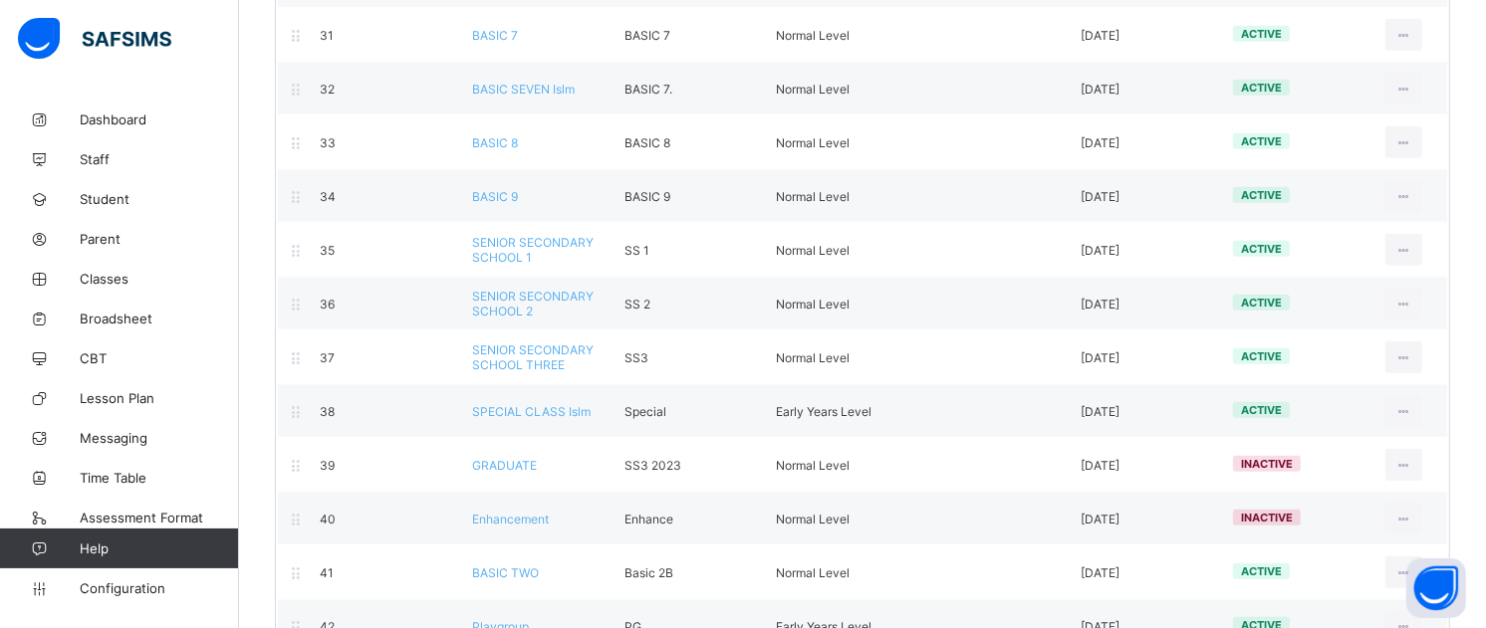
scroll to position [1865, 0]
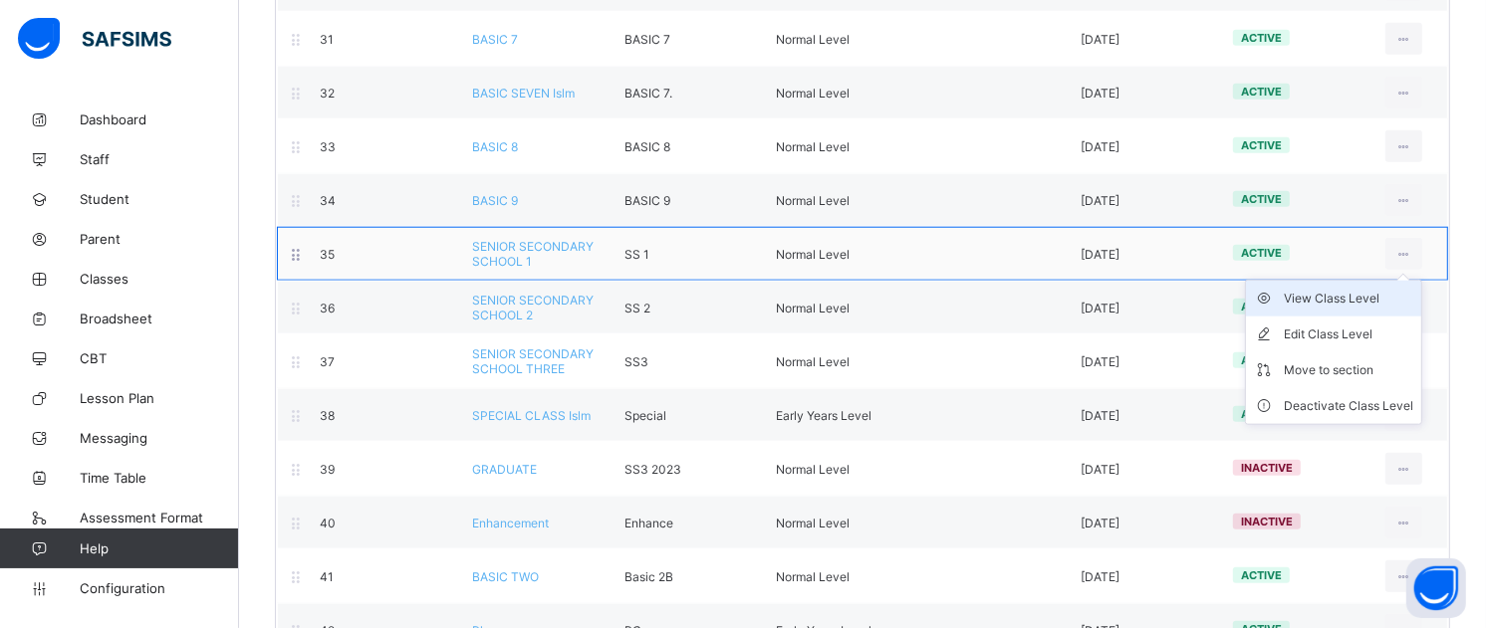
click at [1361, 309] on div "View Class Level" at bounding box center [1348, 299] width 129 height 20
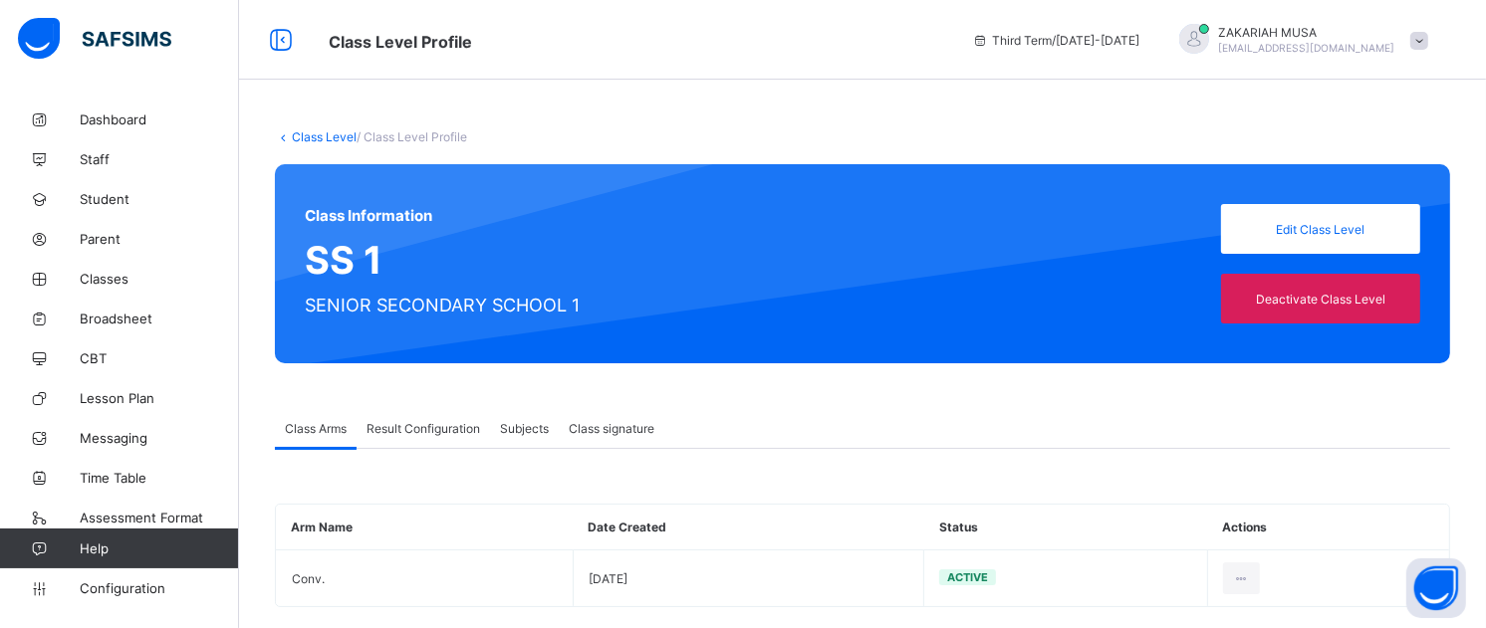
click at [613, 436] on span "Class signature" at bounding box center [612, 428] width 86 height 15
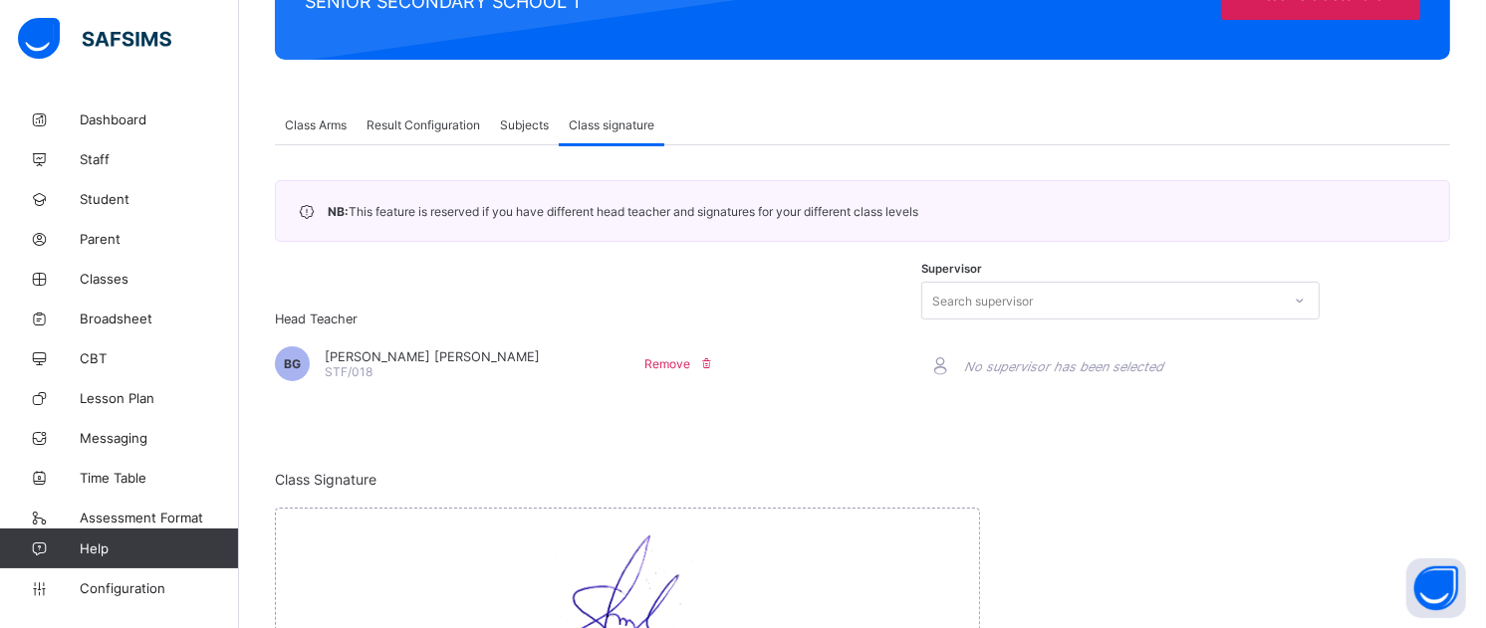
scroll to position [519, 0]
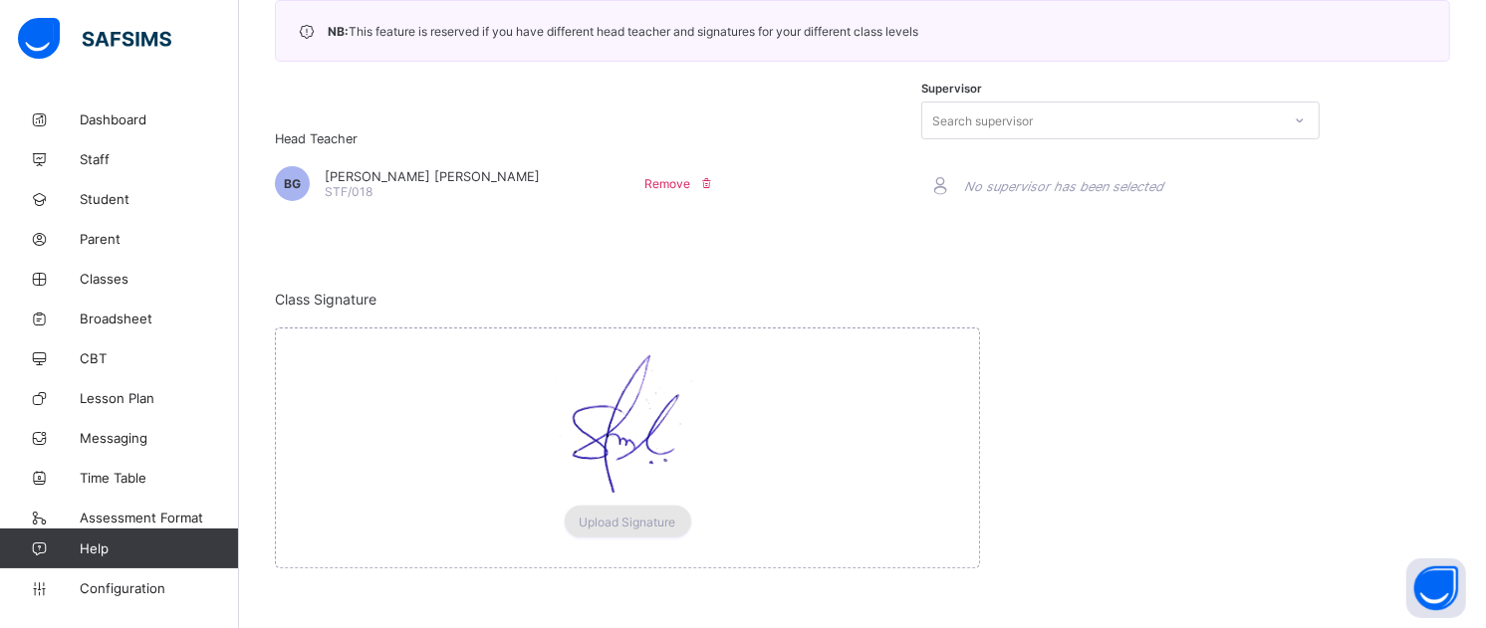
click at [649, 518] on span "Upload Signature" at bounding box center [628, 522] width 97 height 15
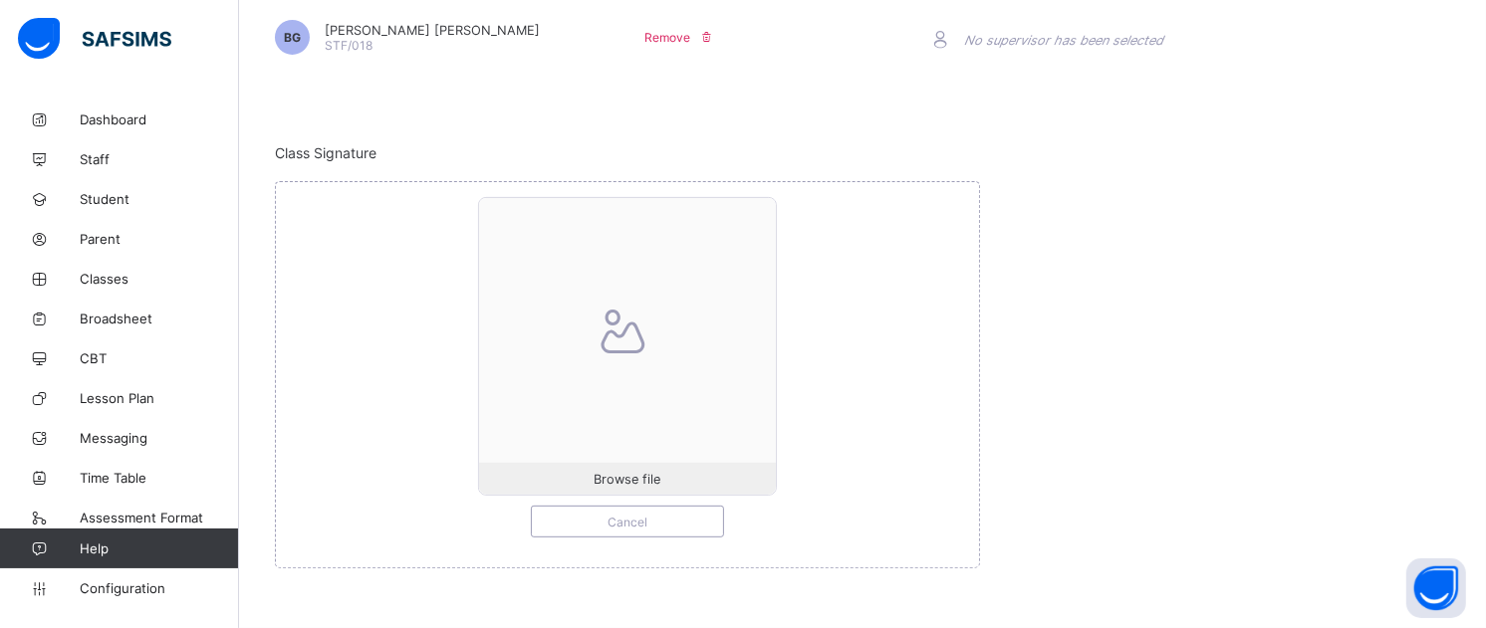
scroll to position [659, 0]
click at [828, 473] on div "Browse file Cancel" at bounding box center [627, 367] width 643 height 341
click at [693, 530] on span "Cancel" at bounding box center [627, 522] width 161 height 15
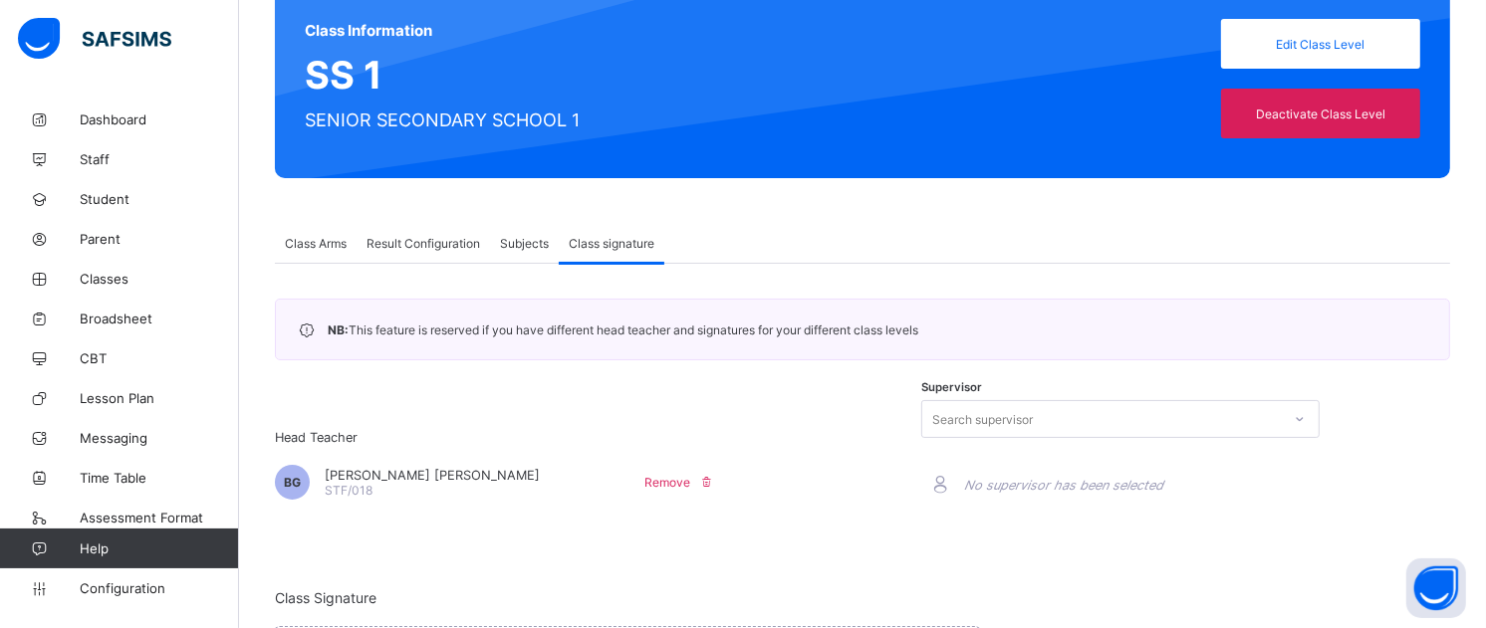
scroll to position [183, 0]
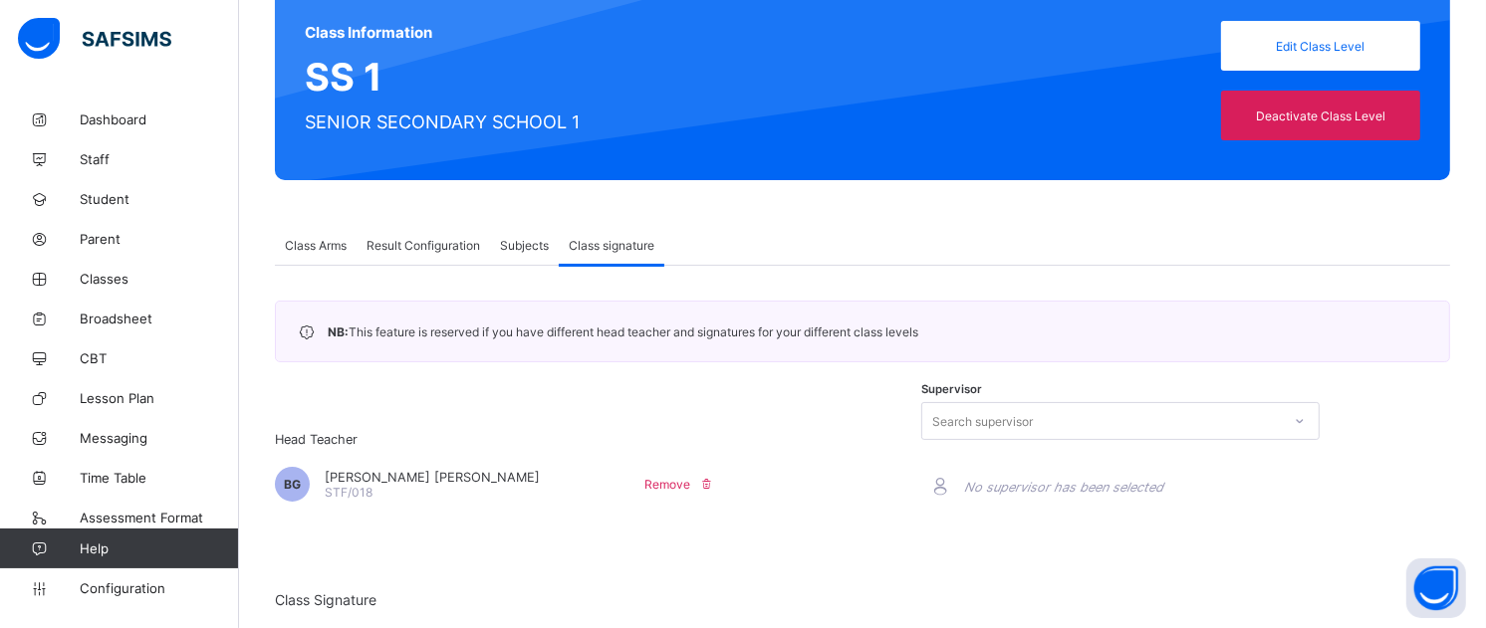
click at [534, 253] on span "Subjects" at bounding box center [524, 245] width 49 height 15
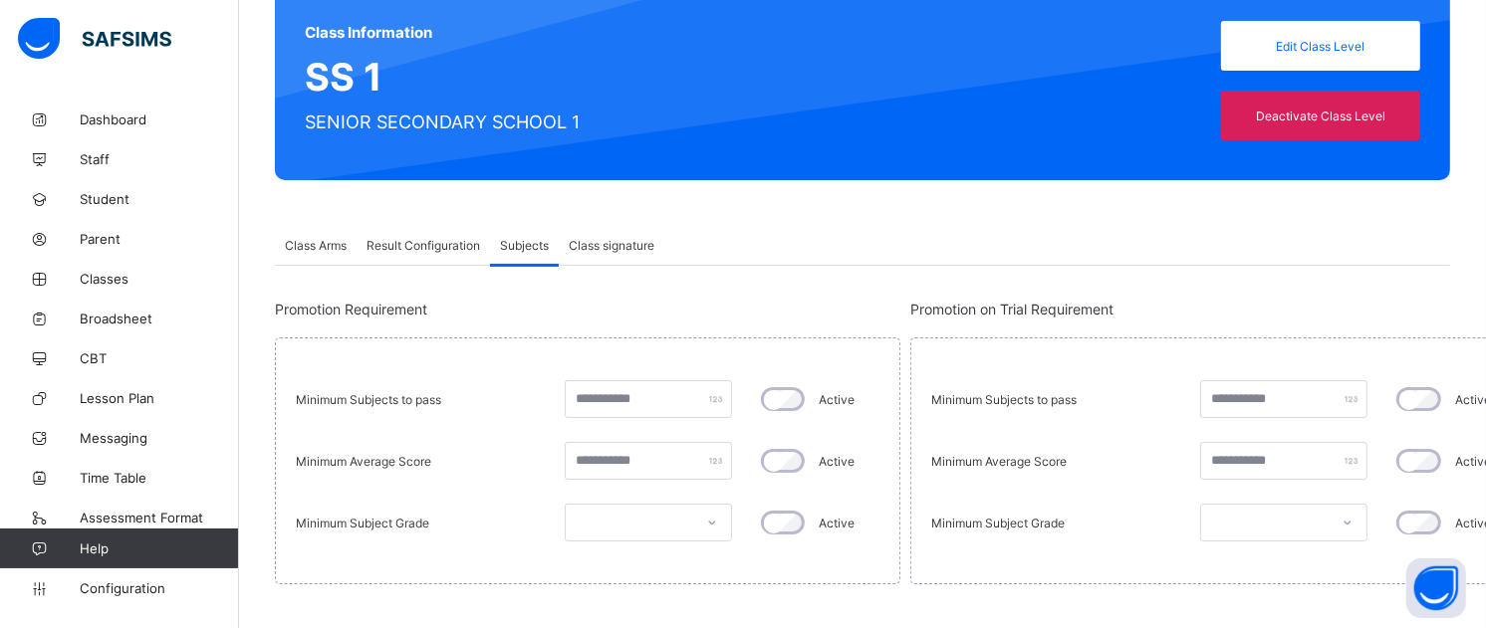
click at [432, 253] on span "Result Configuration" at bounding box center [423, 245] width 114 height 15
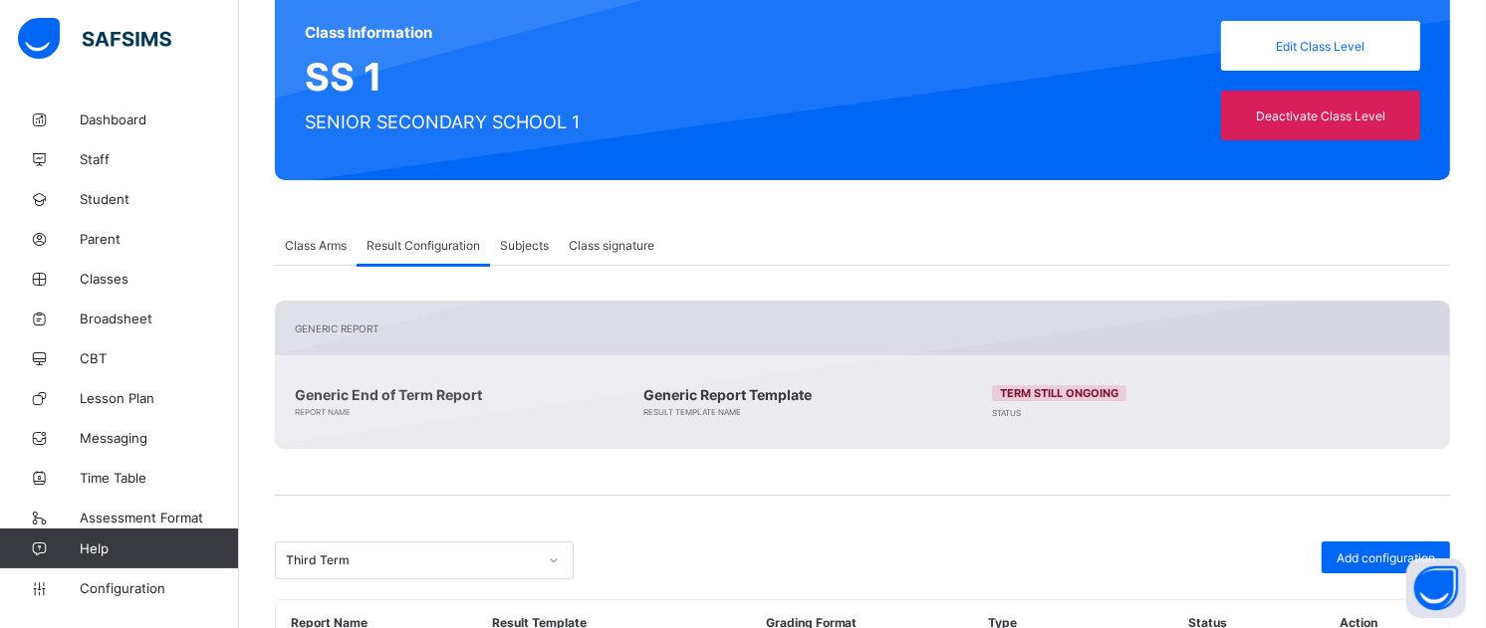
click at [320, 253] on span "Class Arms" at bounding box center [316, 245] width 62 height 15
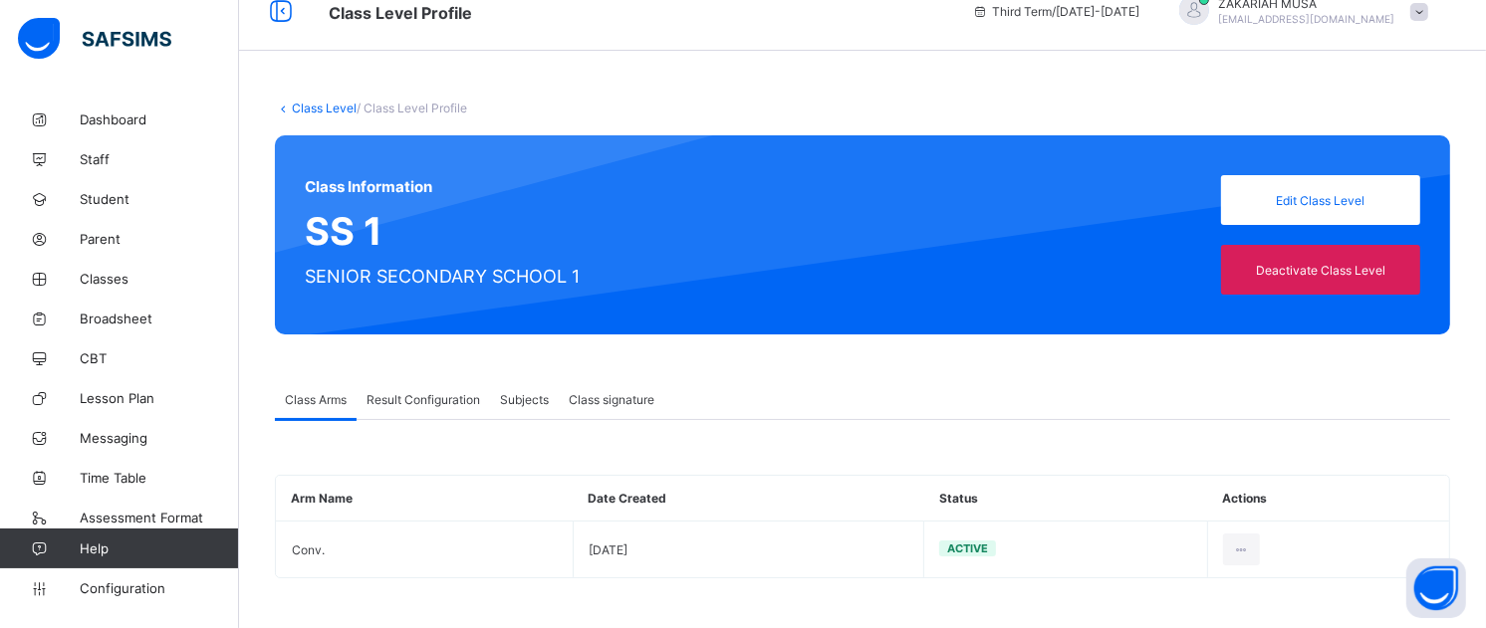
click at [299, 101] on link "Class Level" at bounding box center [324, 108] width 65 height 15
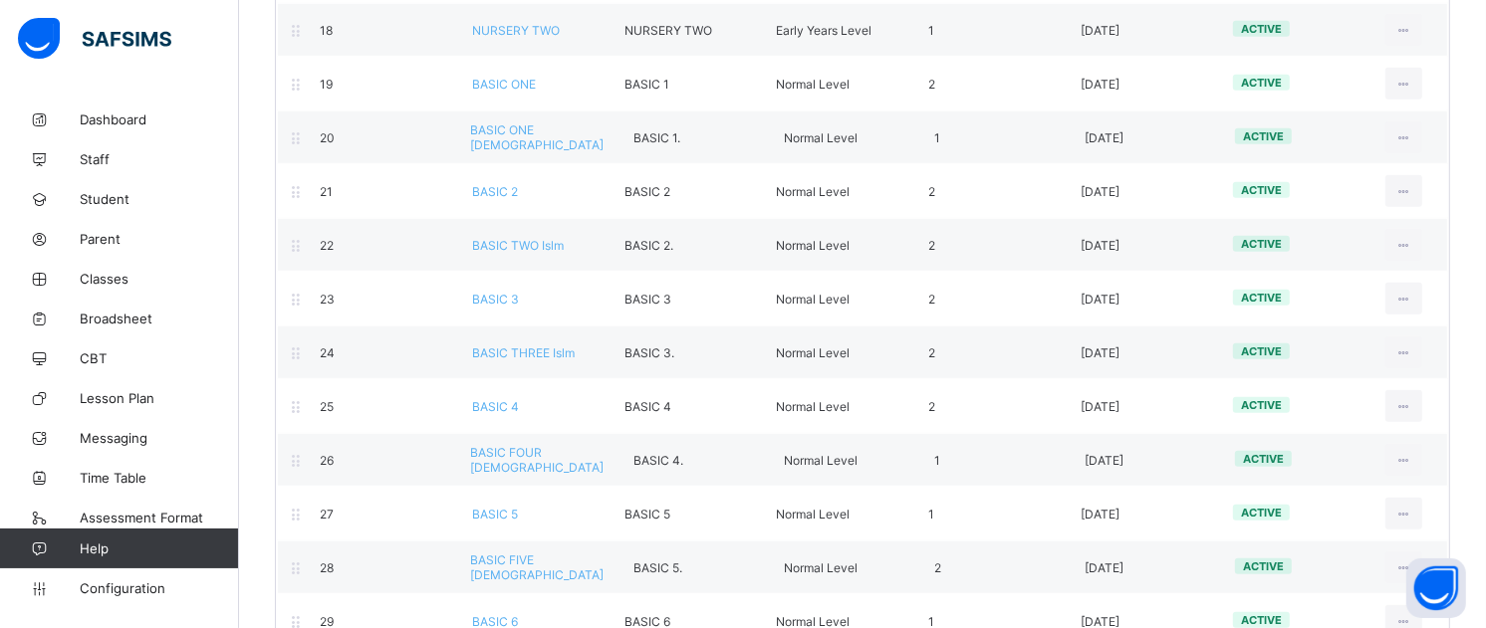
scroll to position [1247, 0]
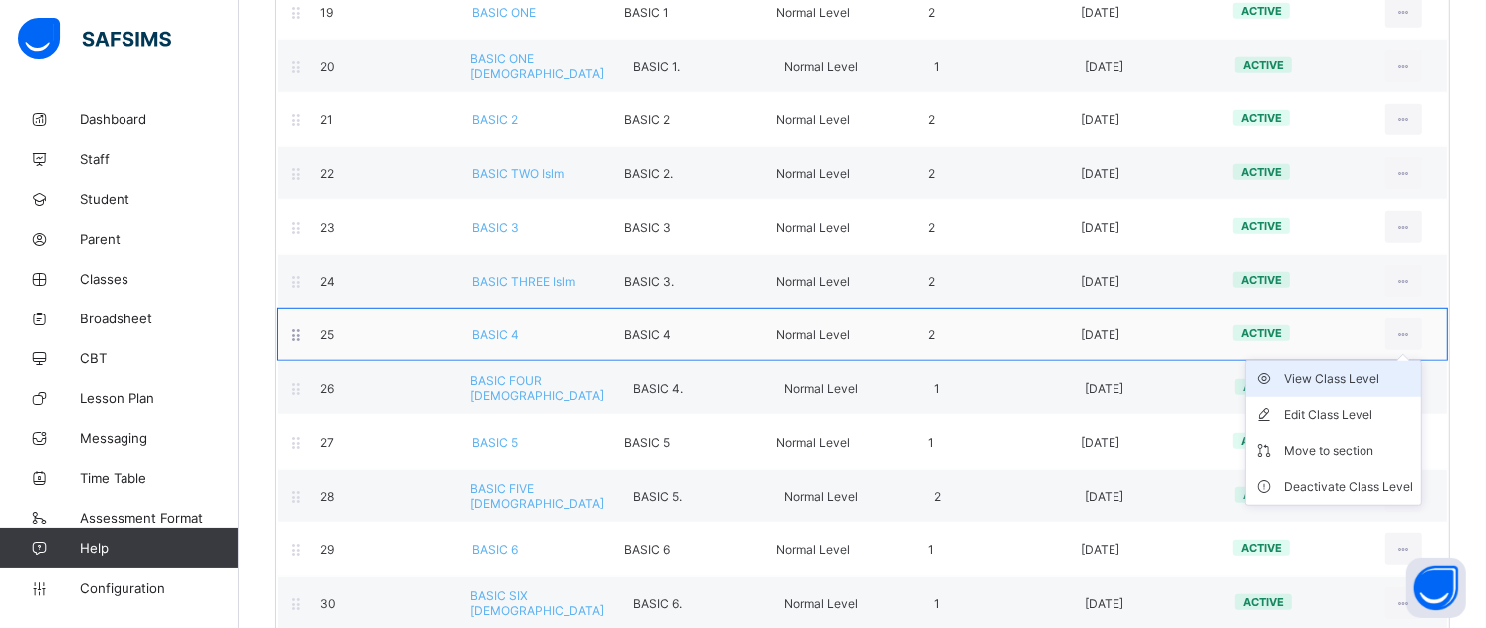
click at [1367, 389] on div "View Class Level" at bounding box center [1348, 379] width 129 height 20
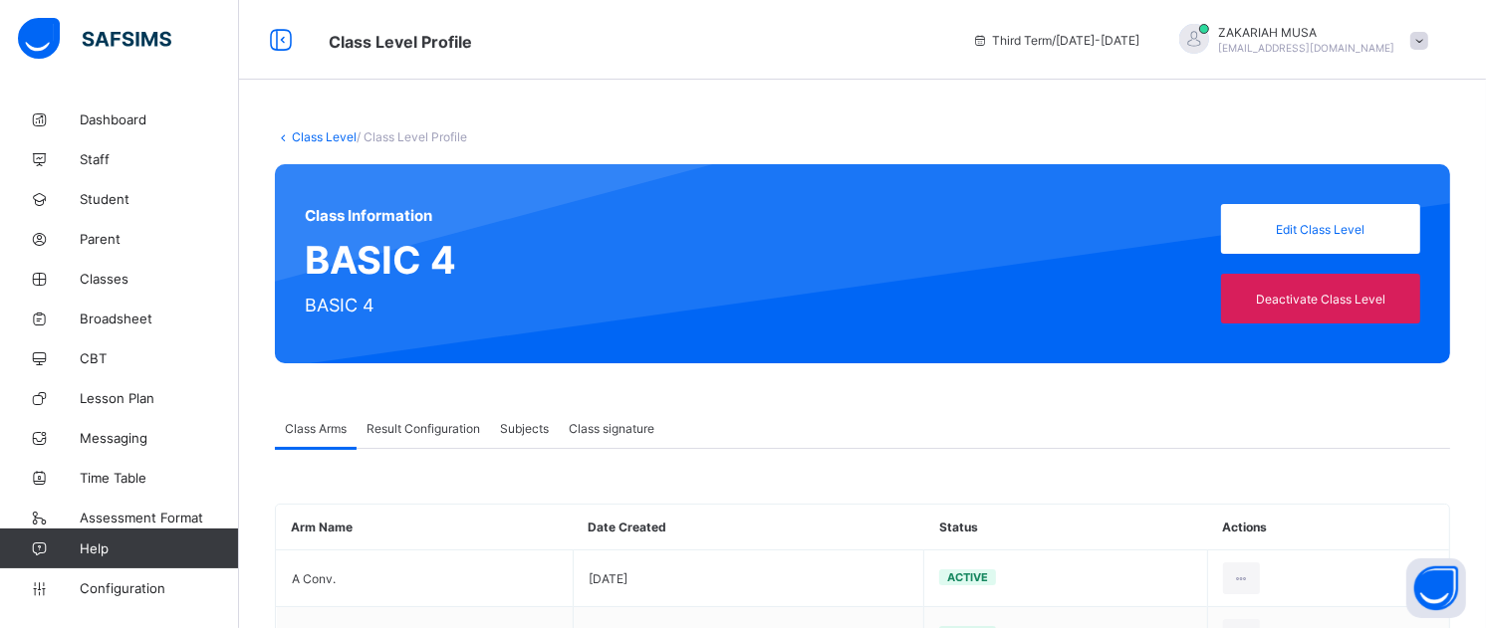
click at [420, 436] on span "Result Configuration" at bounding box center [423, 428] width 114 height 15
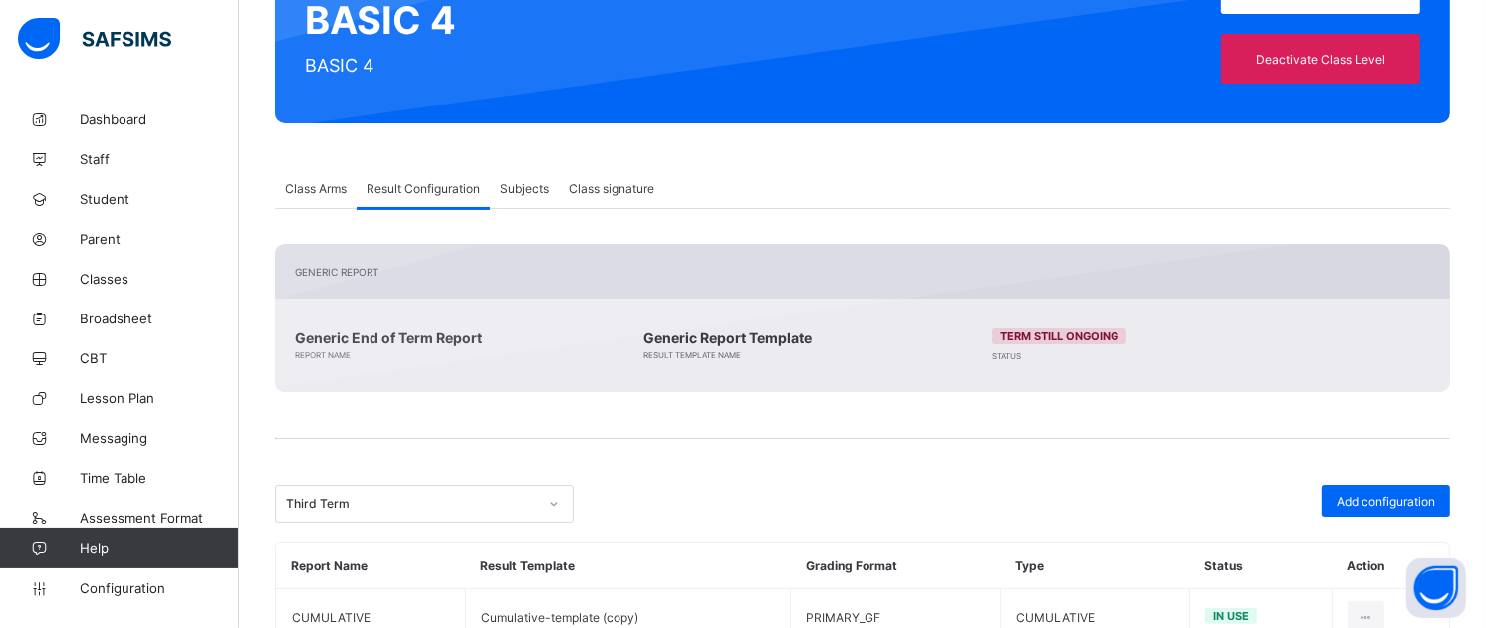
scroll to position [394, 0]
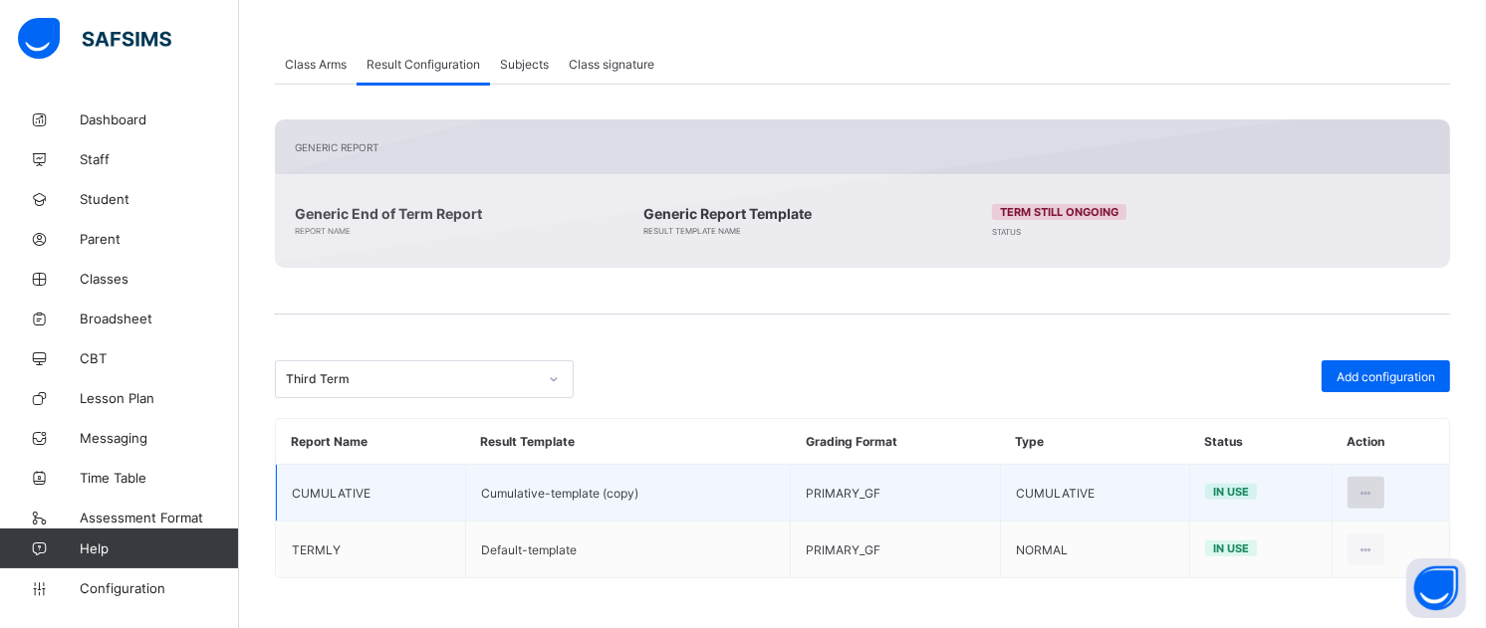
click at [1376, 502] on div at bounding box center [1365, 493] width 37 height 32
click at [1328, 540] on div "Edit Configuration" at bounding box center [1318, 538] width 116 height 20
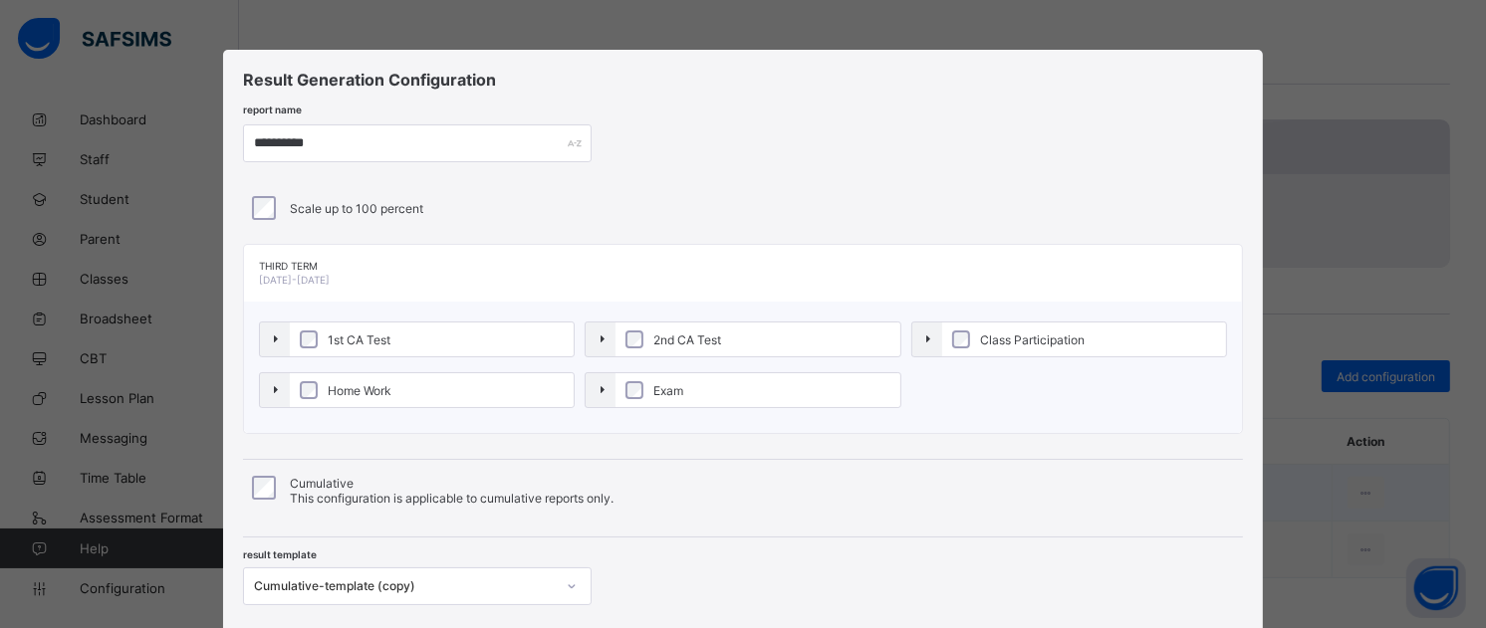
type input "**********"
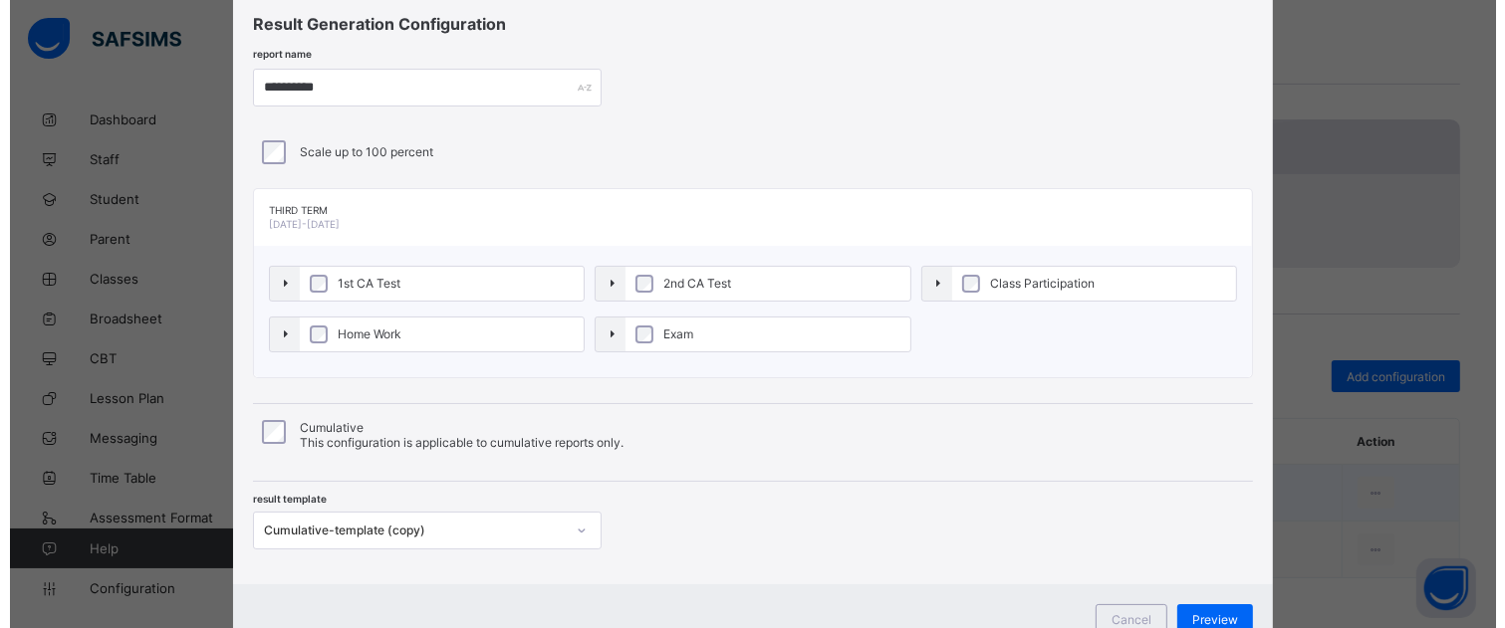
scroll to position [76, 0]
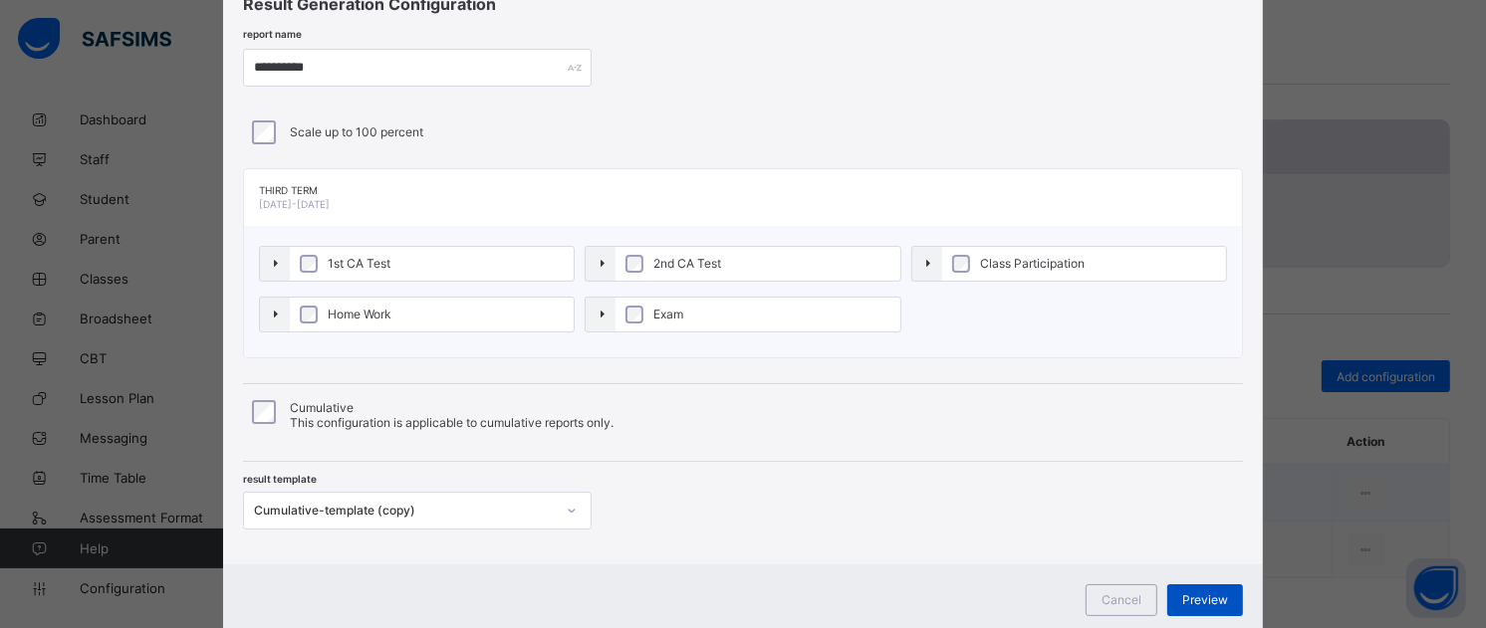
click at [1207, 607] on span "Preview" at bounding box center [1205, 600] width 46 height 15
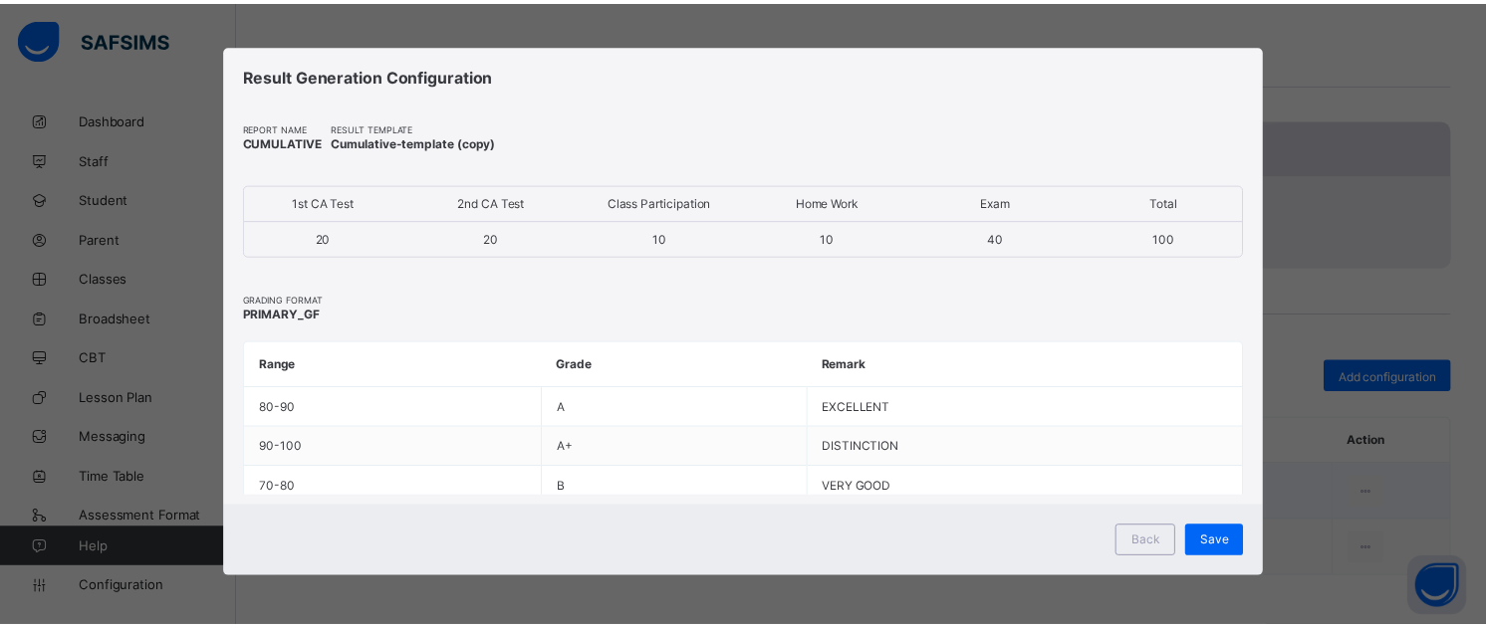
scroll to position [8, 0]
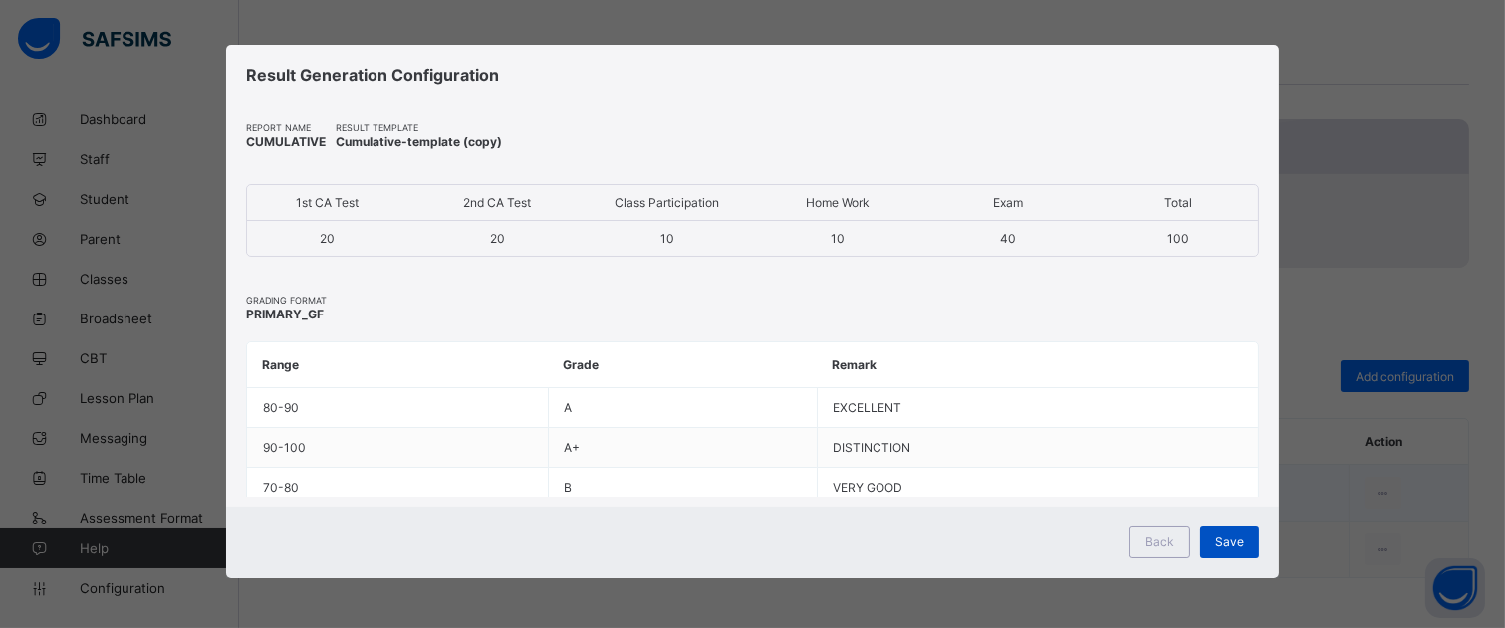
click at [1225, 552] on div "Save" at bounding box center [1229, 543] width 59 height 32
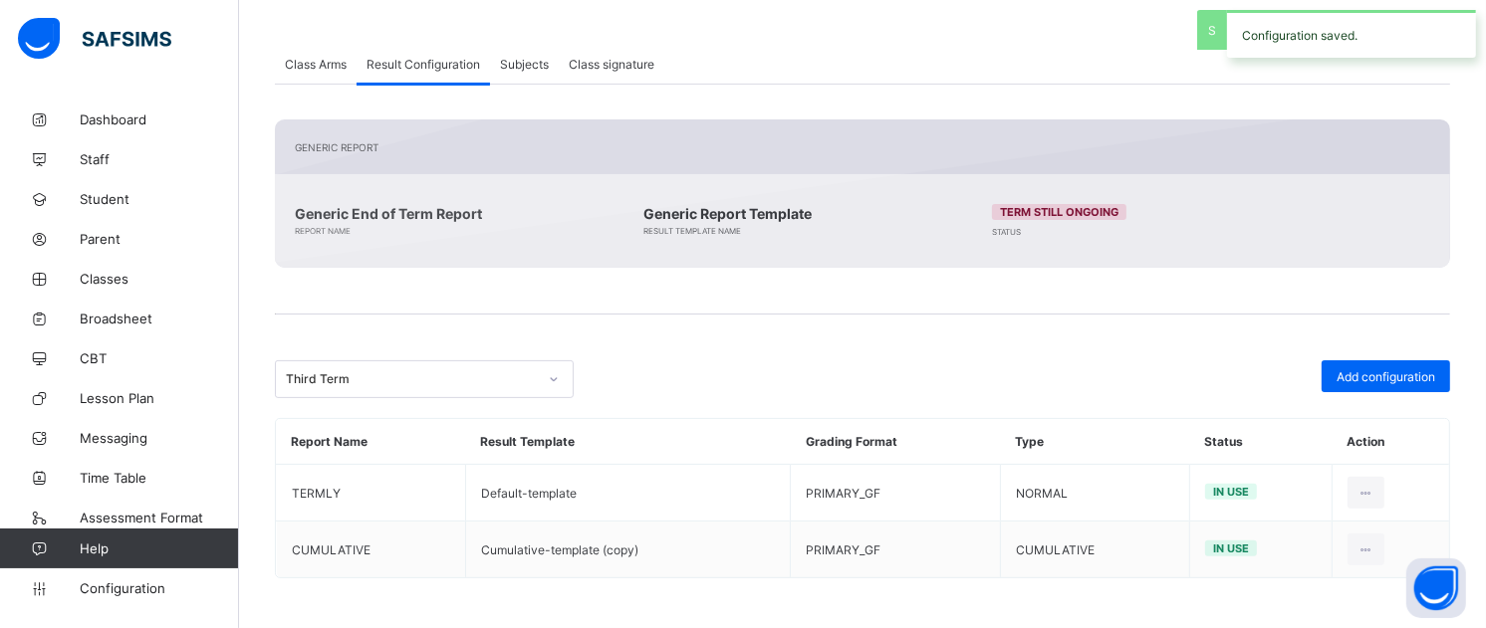
click at [325, 57] on span "Class Arms" at bounding box center [316, 64] width 62 height 15
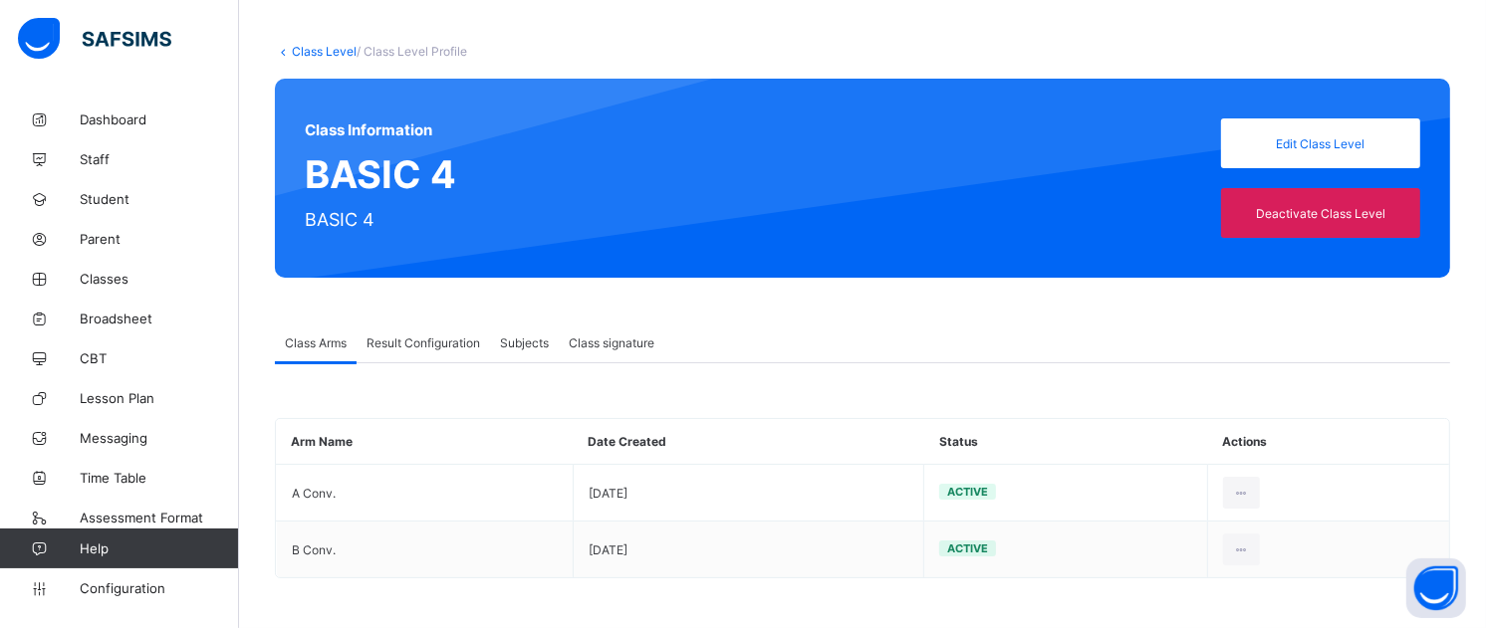
click at [309, 44] on link "Class Level" at bounding box center [324, 51] width 65 height 15
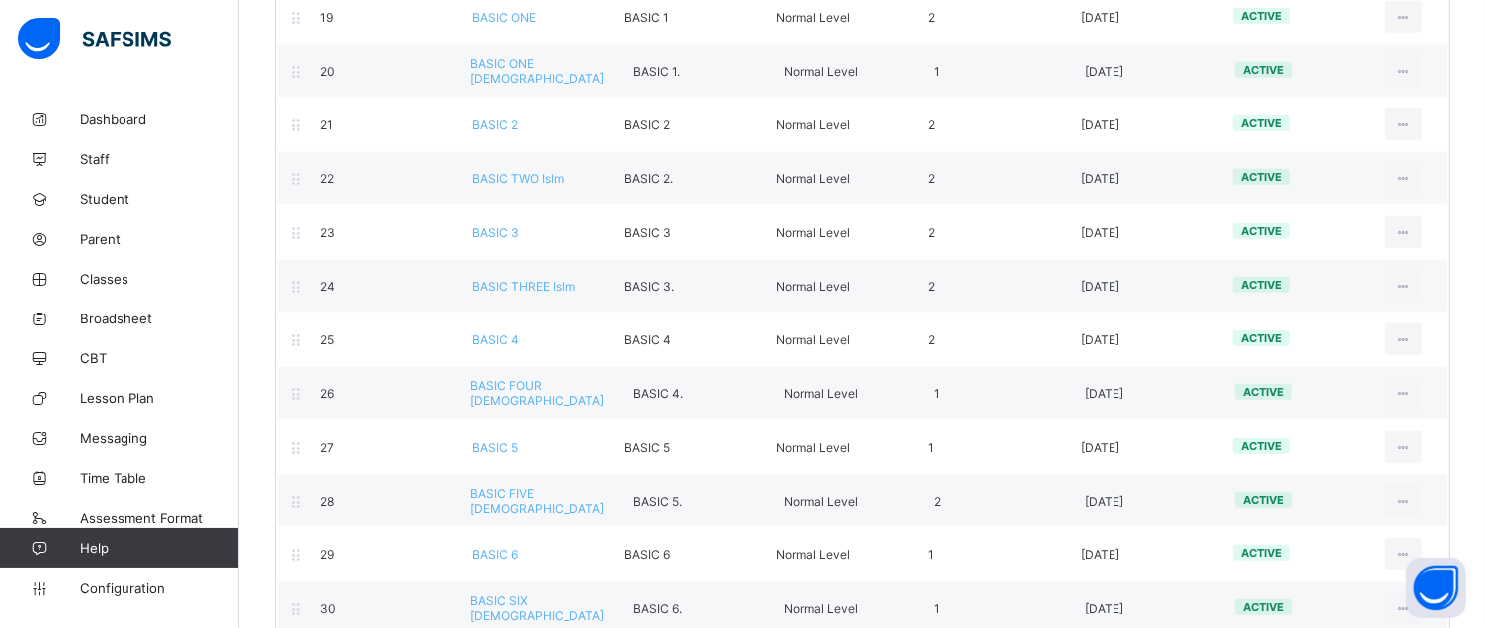
scroll to position [1190, 0]
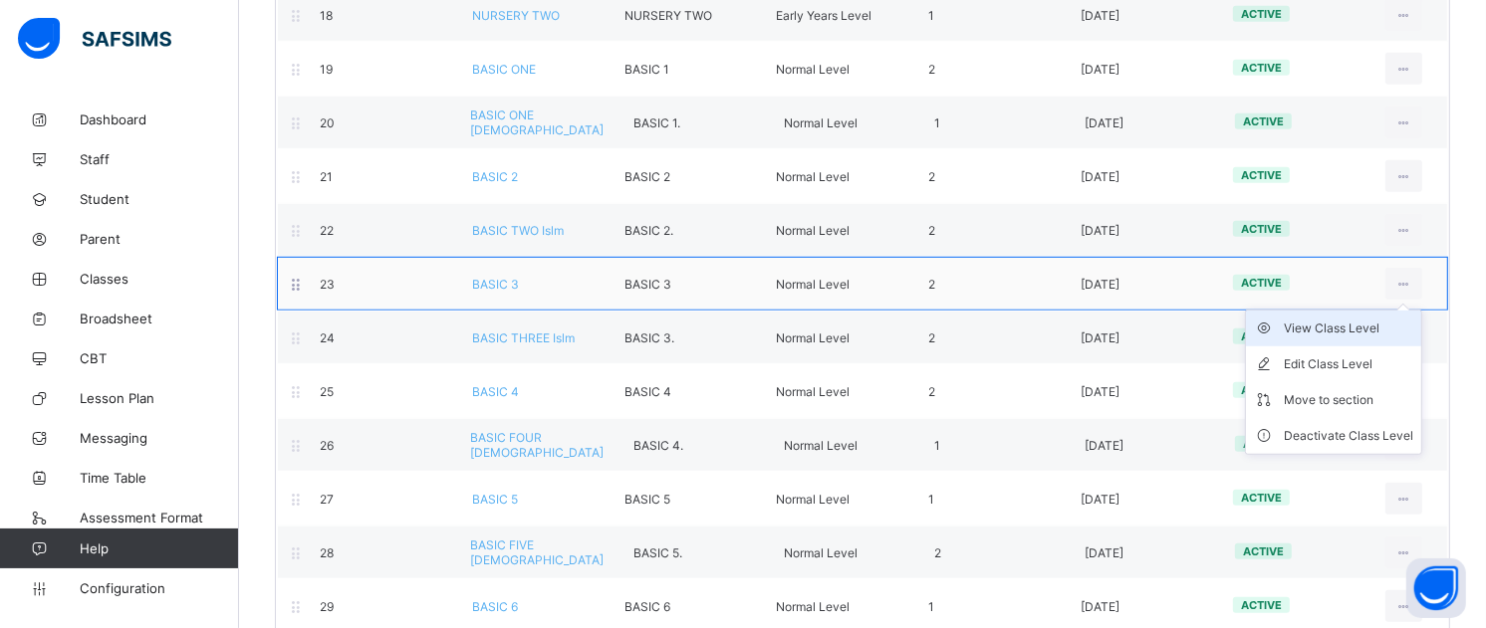
click at [1364, 339] on div "View Class Level" at bounding box center [1348, 329] width 129 height 20
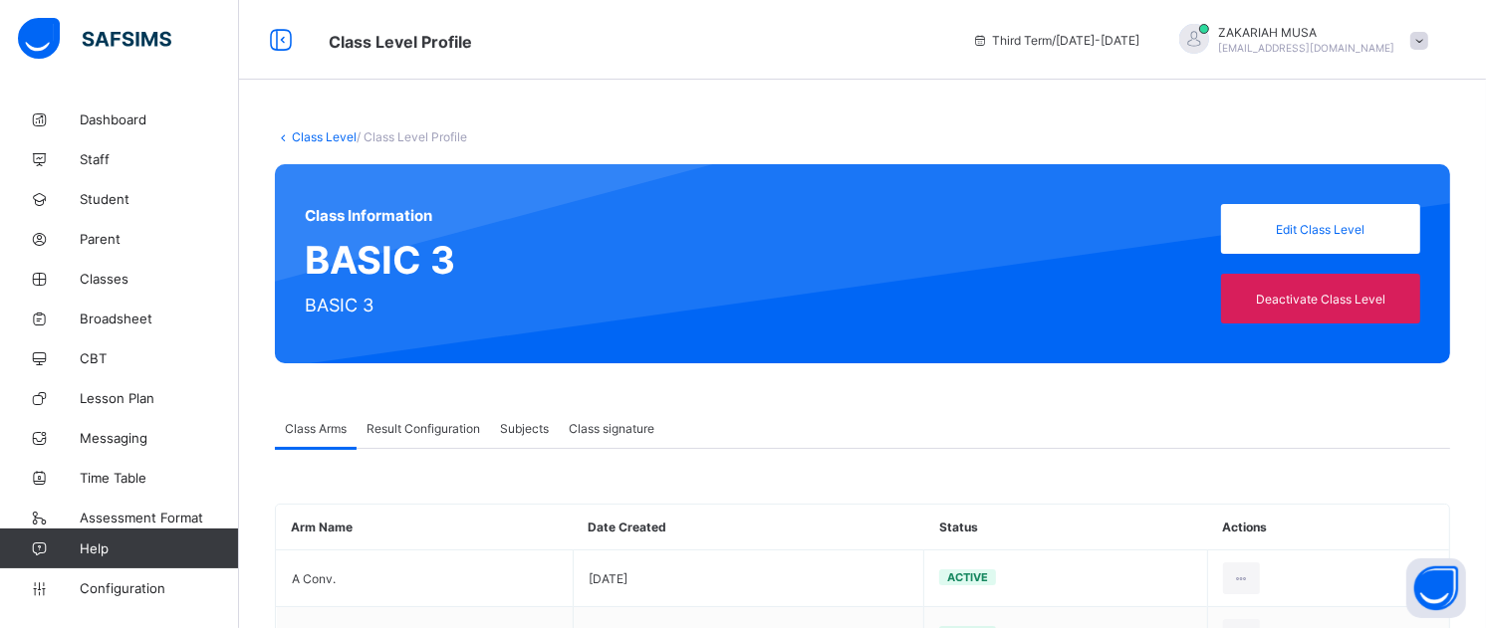
scroll to position [106, 0]
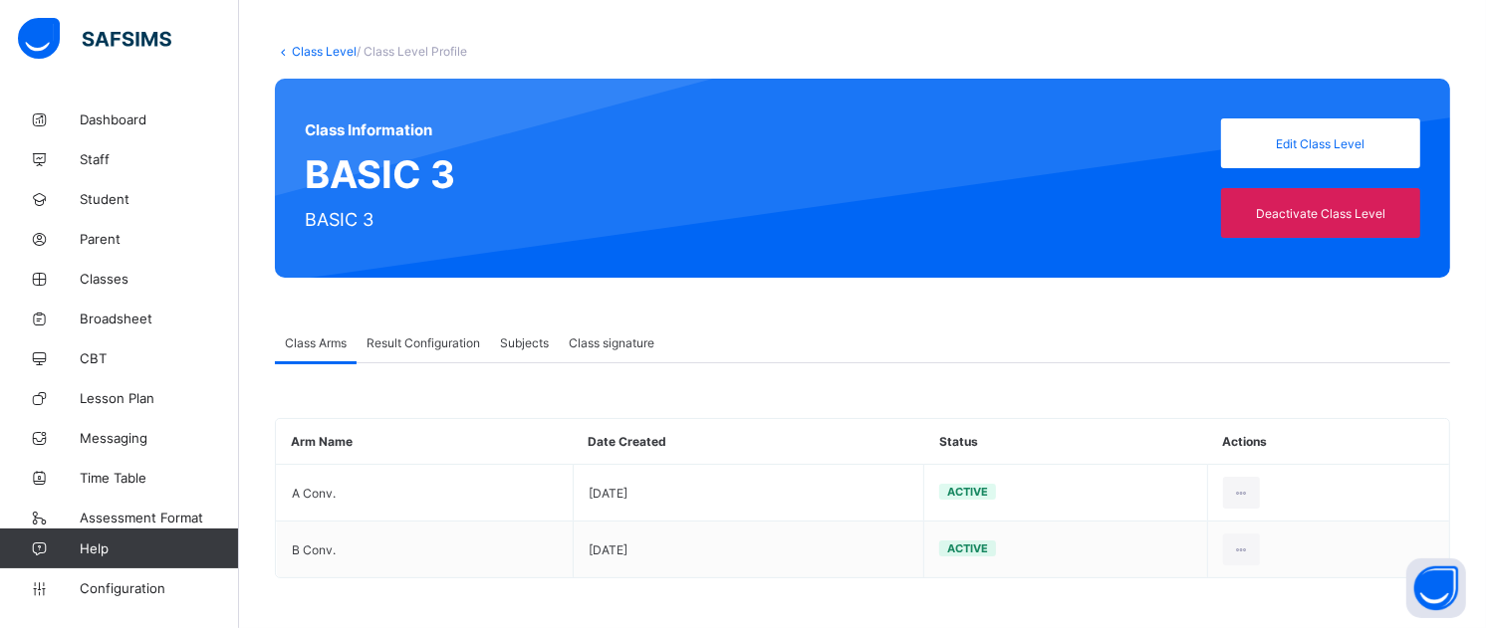
click at [522, 343] on span "Subjects" at bounding box center [524, 343] width 49 height 15
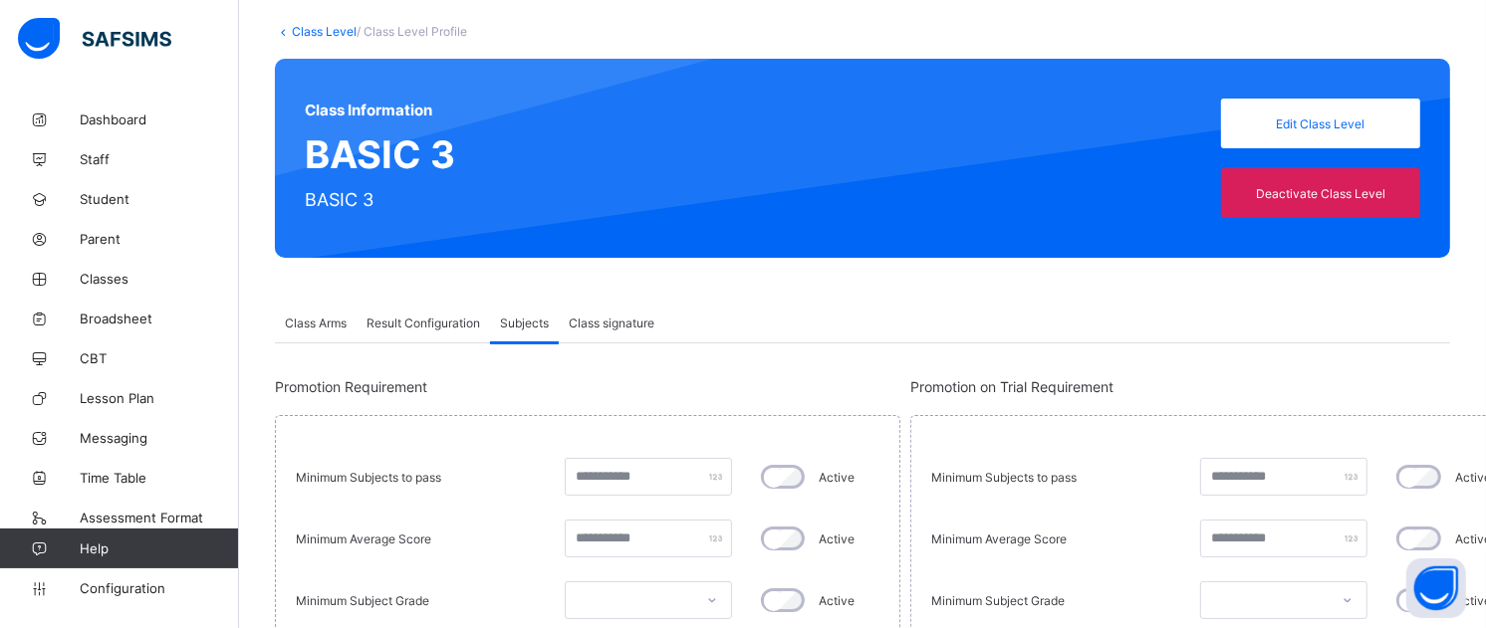
click at [607, 331] on span "Class signature" at bounding box center [612, 323] width 86 height 15
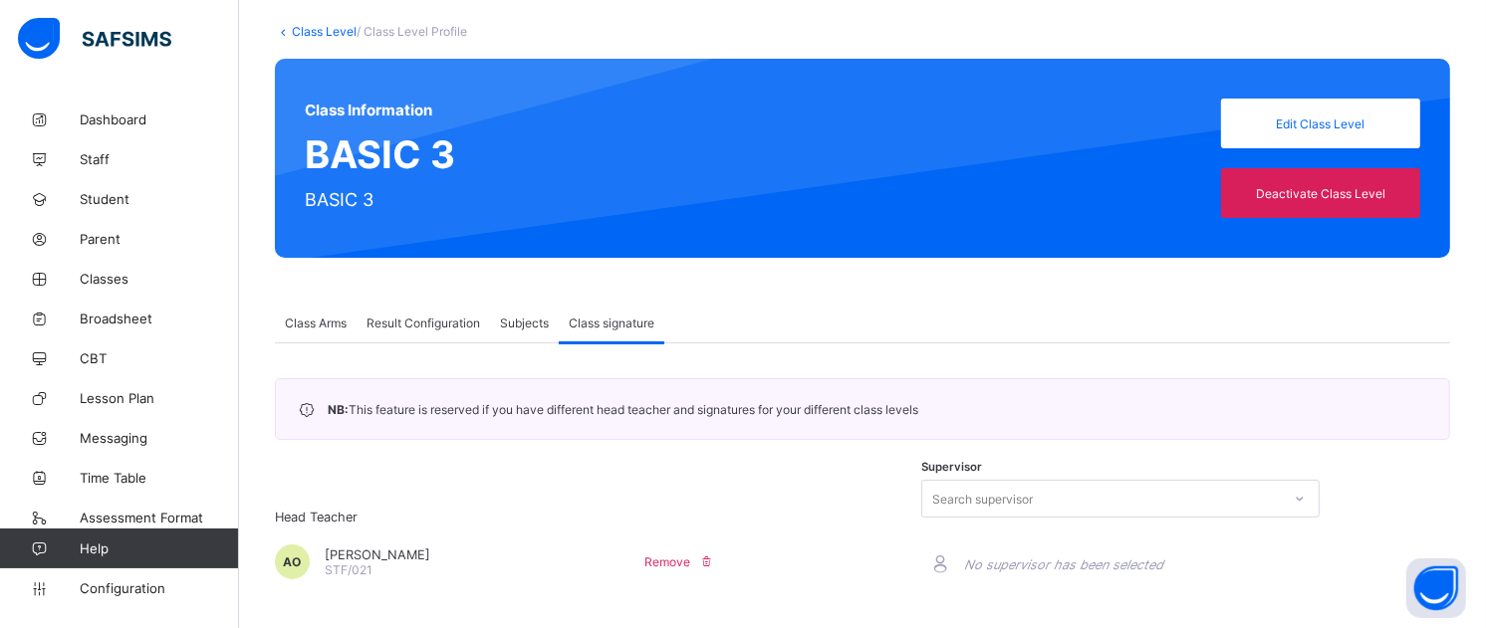
scroll to position [519, 0]
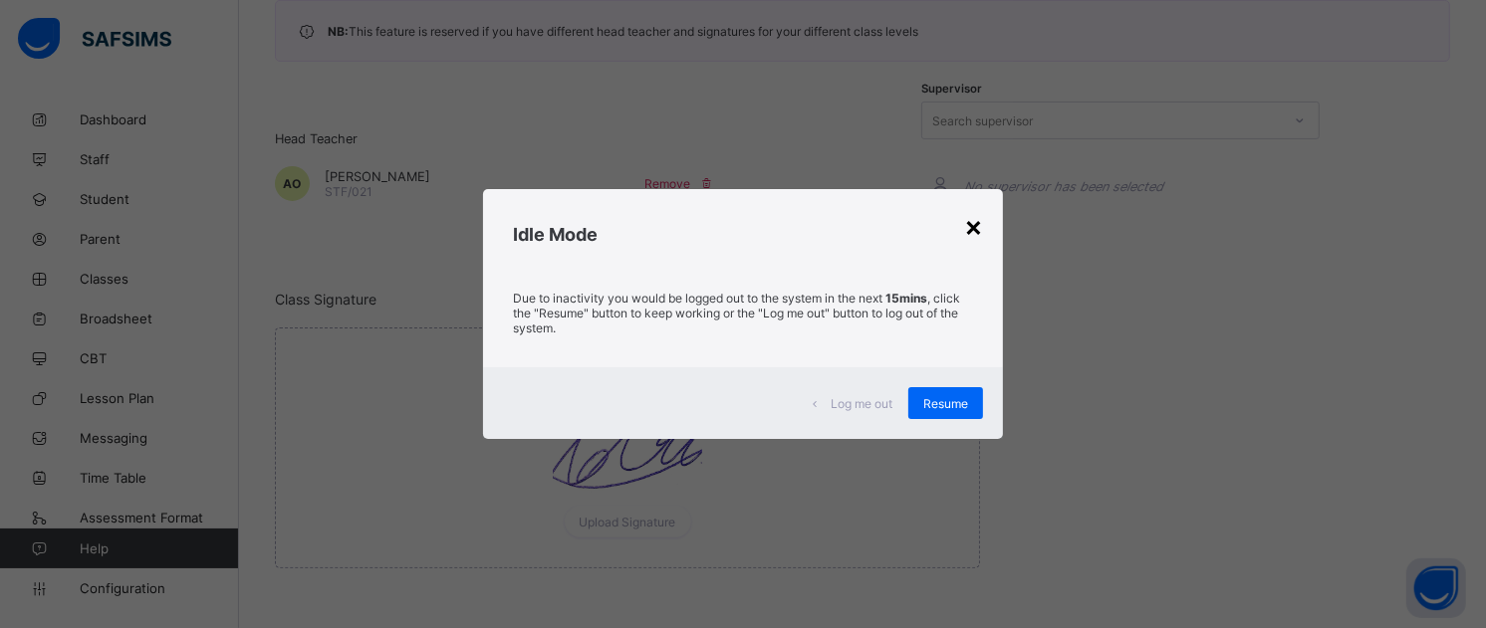
click at [970, 220] on div "×" at bounding box center [973, 226] width 19 height 34
